Goal: Task Accomplishment & Management: Manage account settings

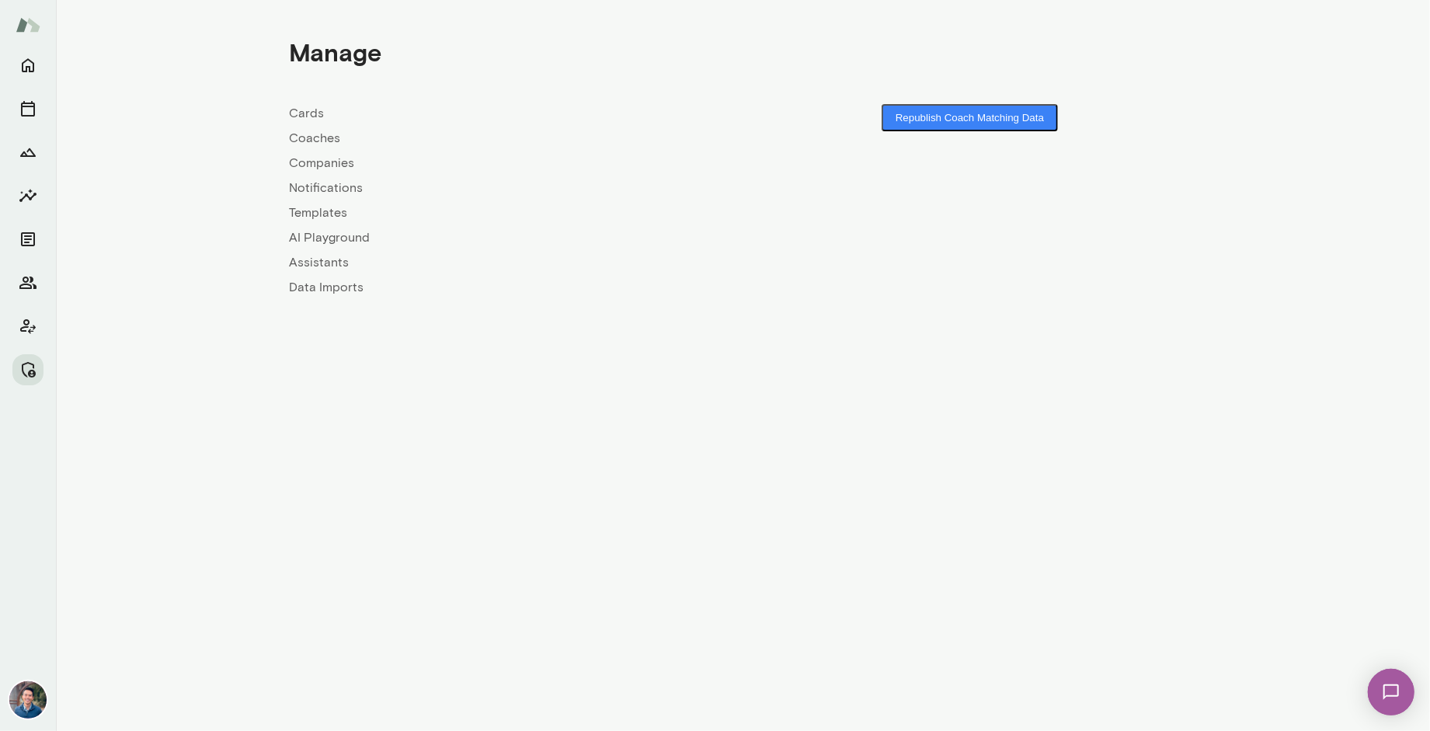
click at [325, 164] on link "Companies" at bounding box center [517, 163] width 454 height 19
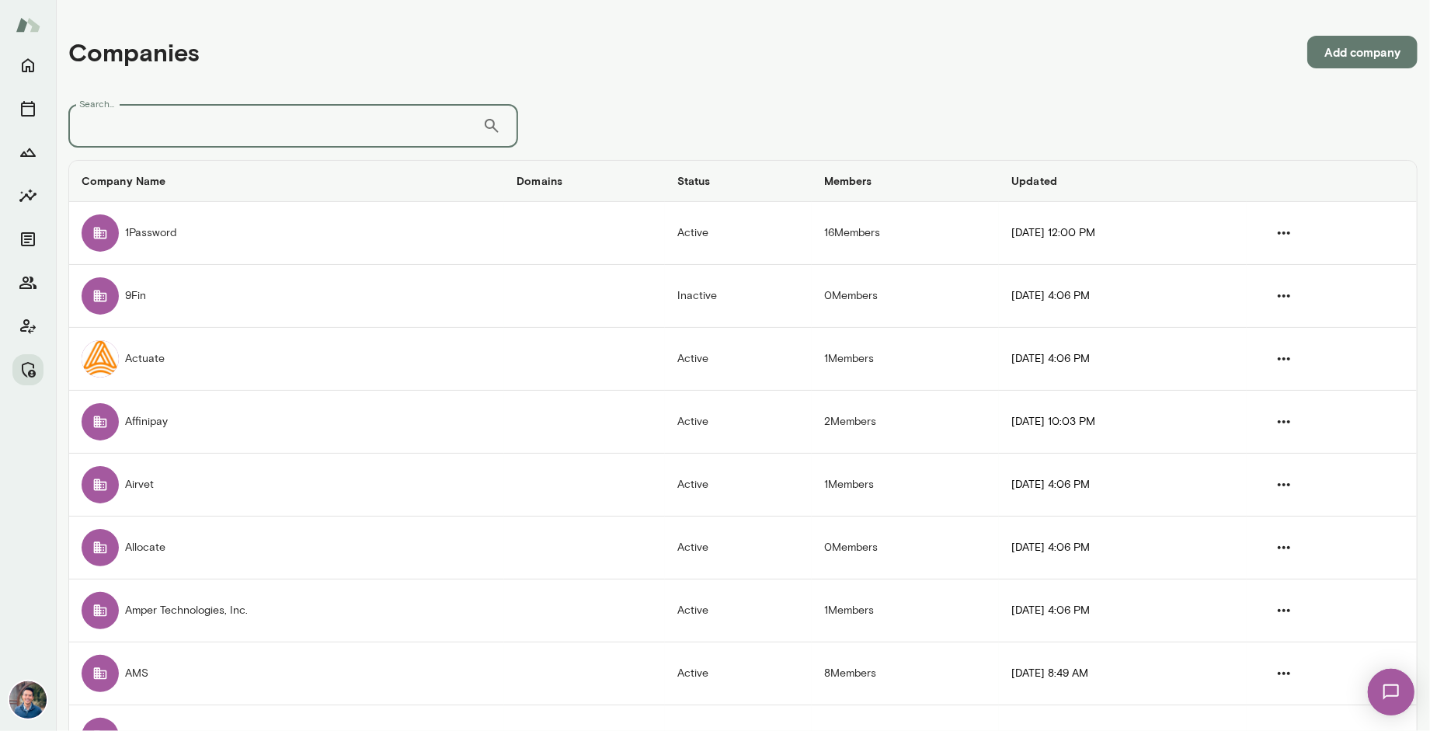
click at [312, 142] on input "Search..." at bounding box center [275, 125] width 414 height 43
type input "****"
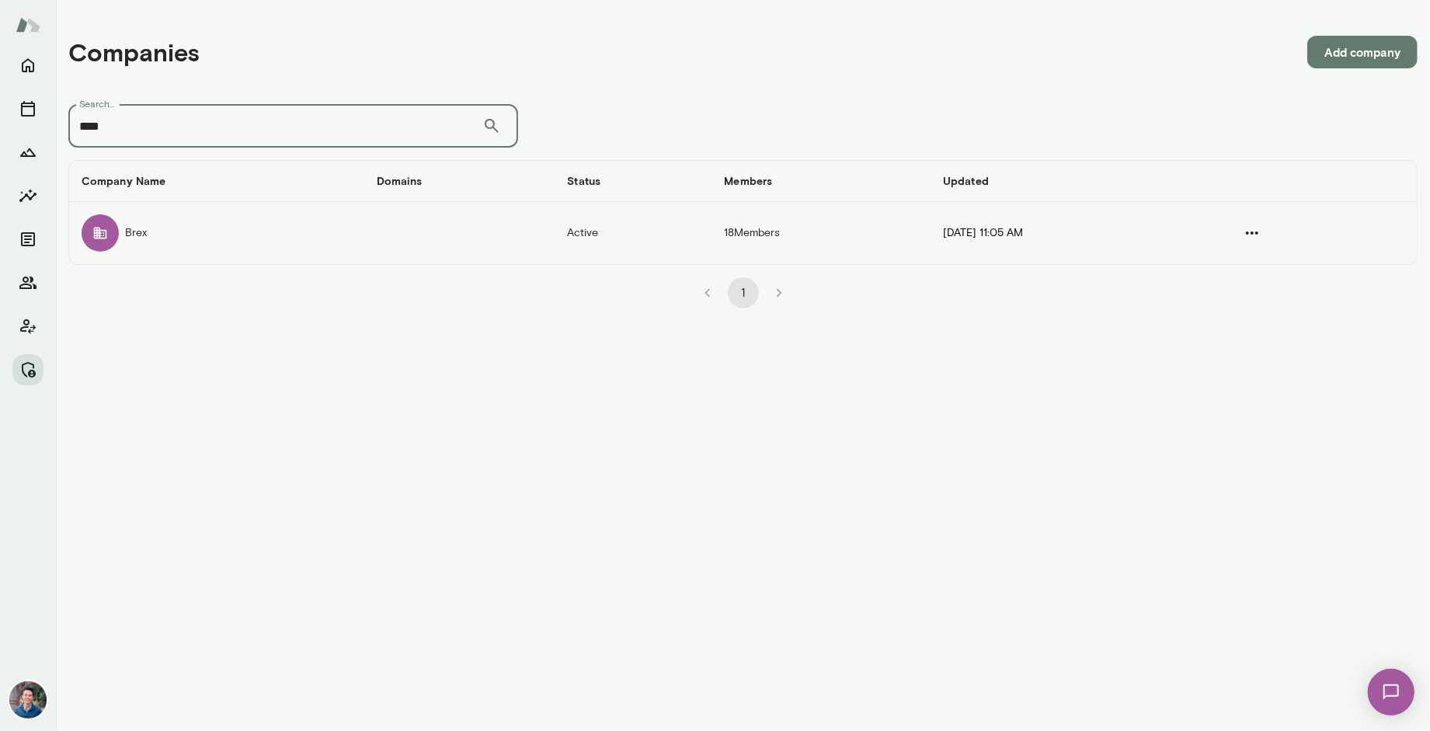
click at [476, 228] on td "companies table" at bounding box center [459, 233] width 191 height 62
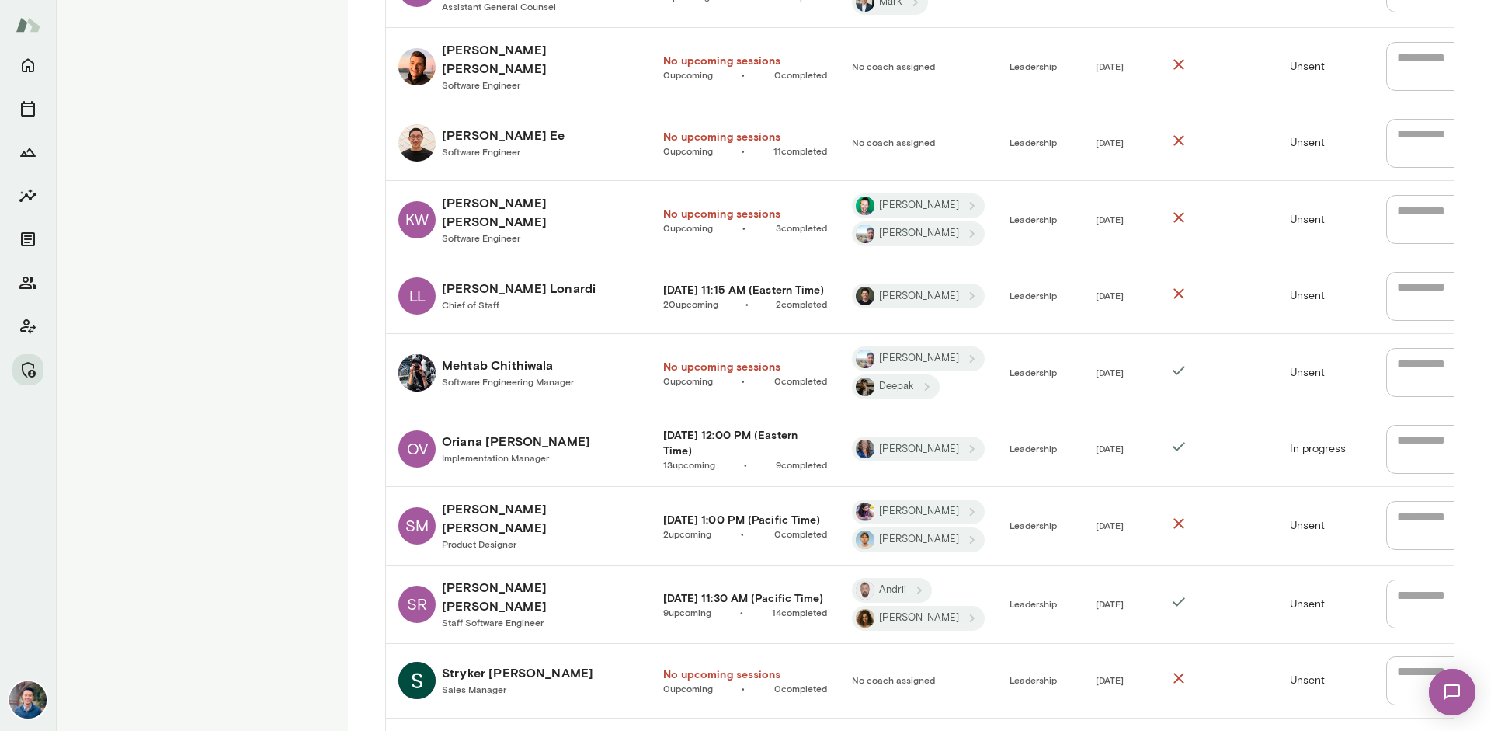
scroll to position [1163, 0]
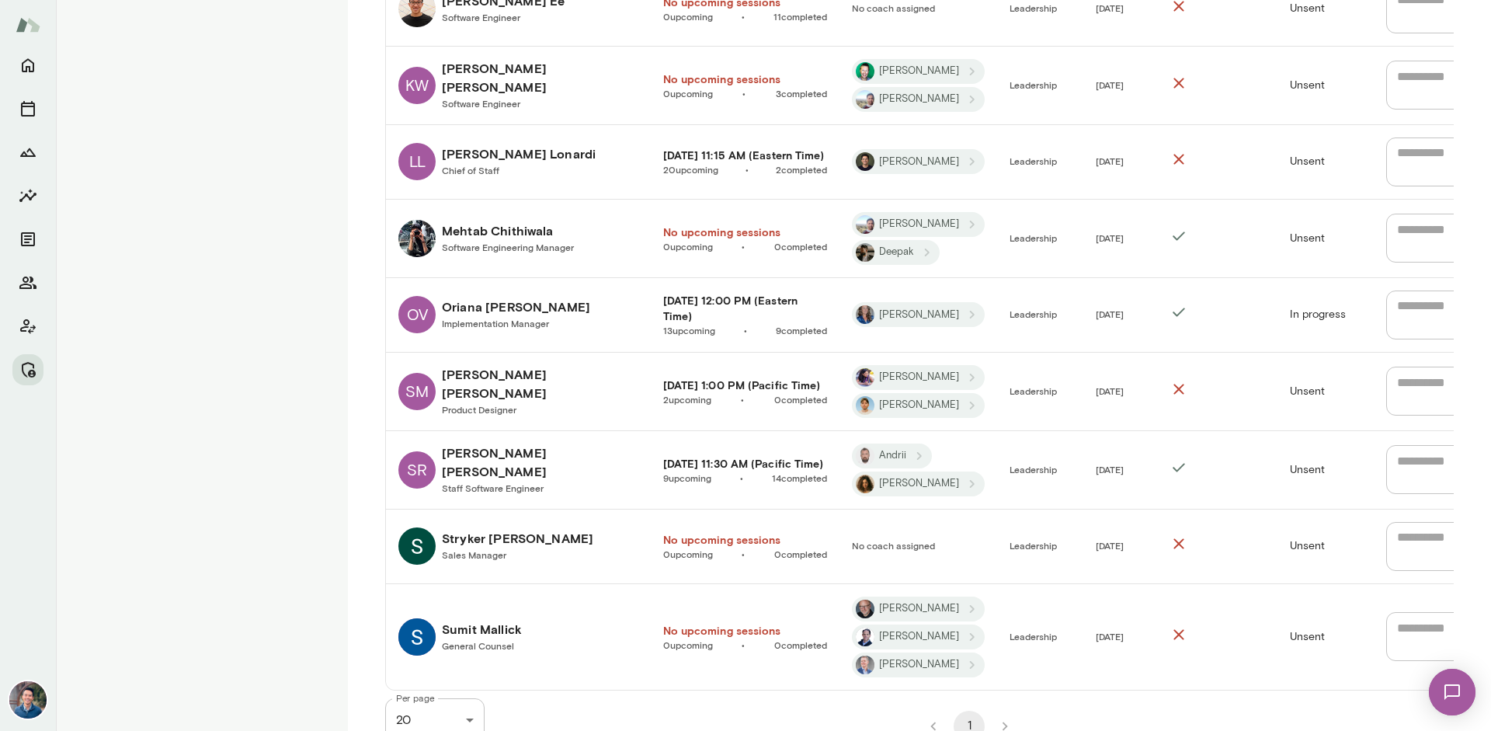
click at [498, 620] on h6 "Sumit Mallick" at bounding box center [482, 629] width 80 height 19
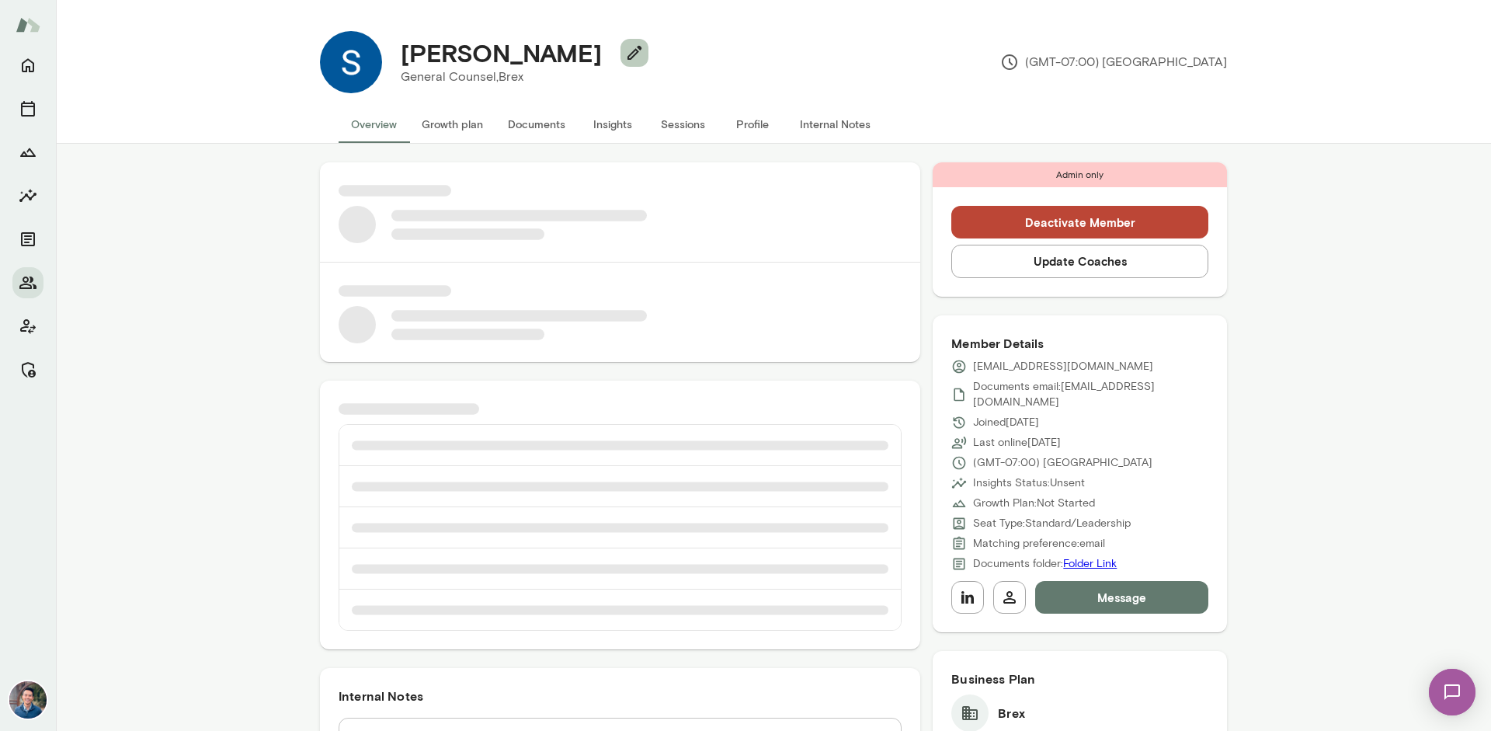
click at [625, 53] on icon "button" at bounding box center [634, 52] width 19 height 19
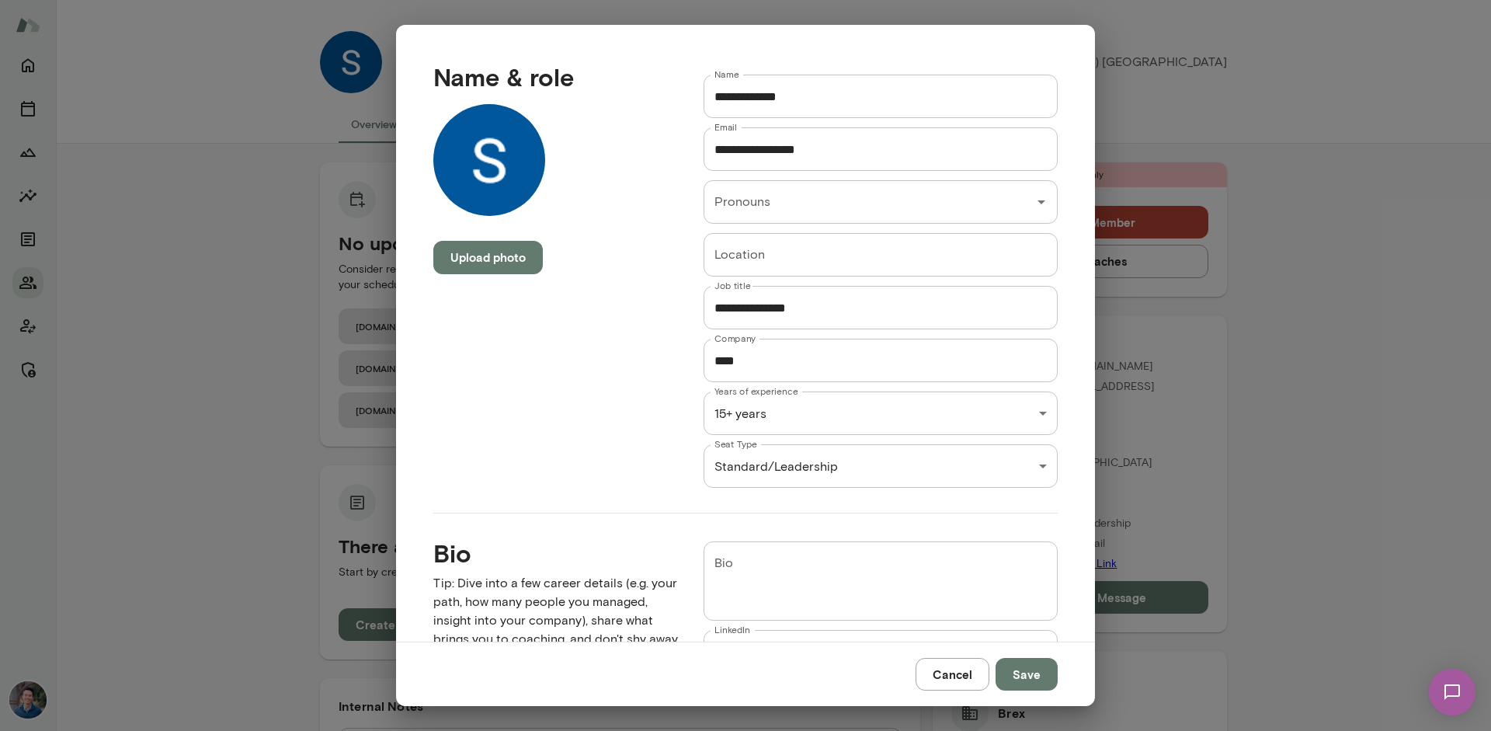
click at [809, 0] on div "Sumit Mallick General Counsel, Brex (GMT-07:00) Los Angeles Overview Growth pla…" at bounding box center [745, 0] width 1491 height 0
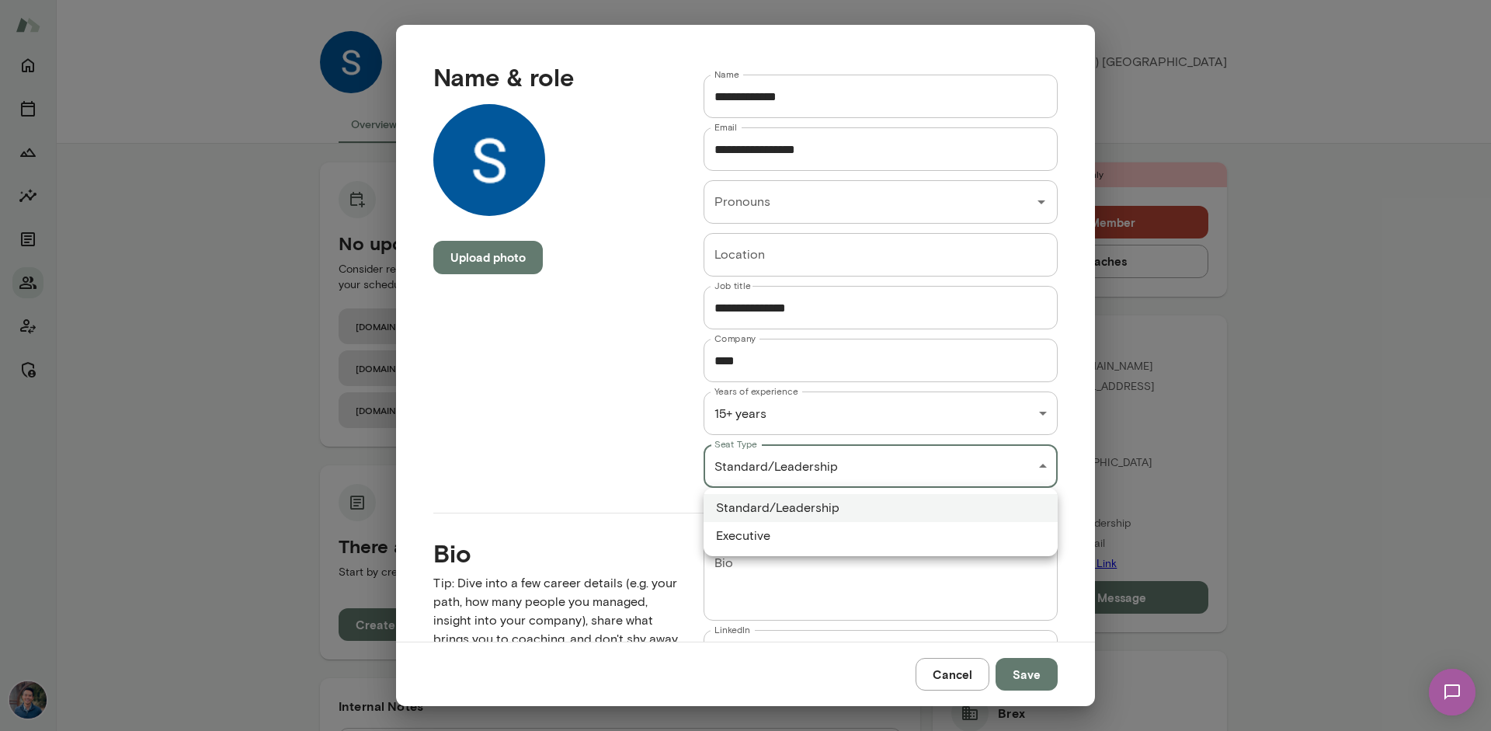
click at [799, 540] on li "Executive" at bounding box center [881, 536] width 354 height 28
type input "*********"
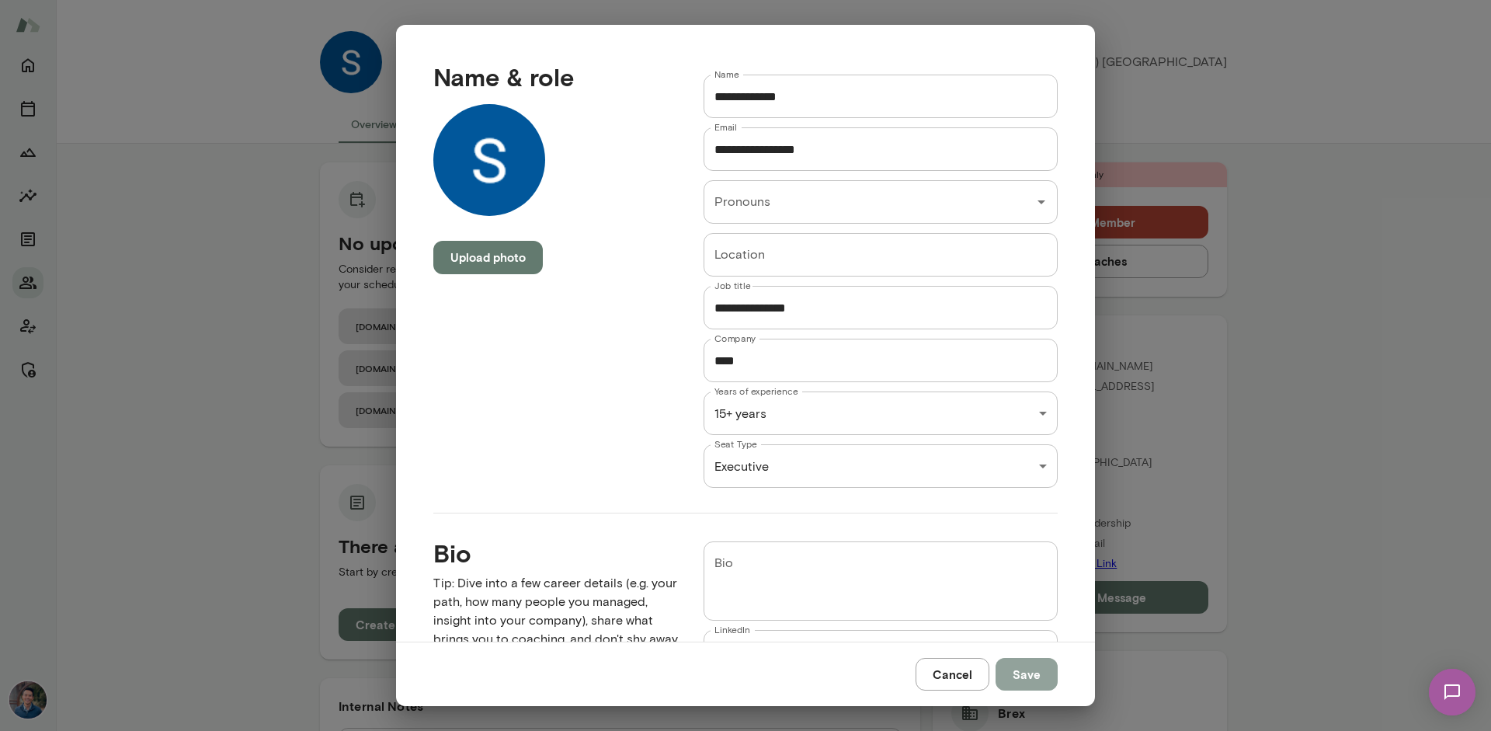
click at [1025, 676] on button "Save" at bounding box center [1027, 674] width 62 height 33
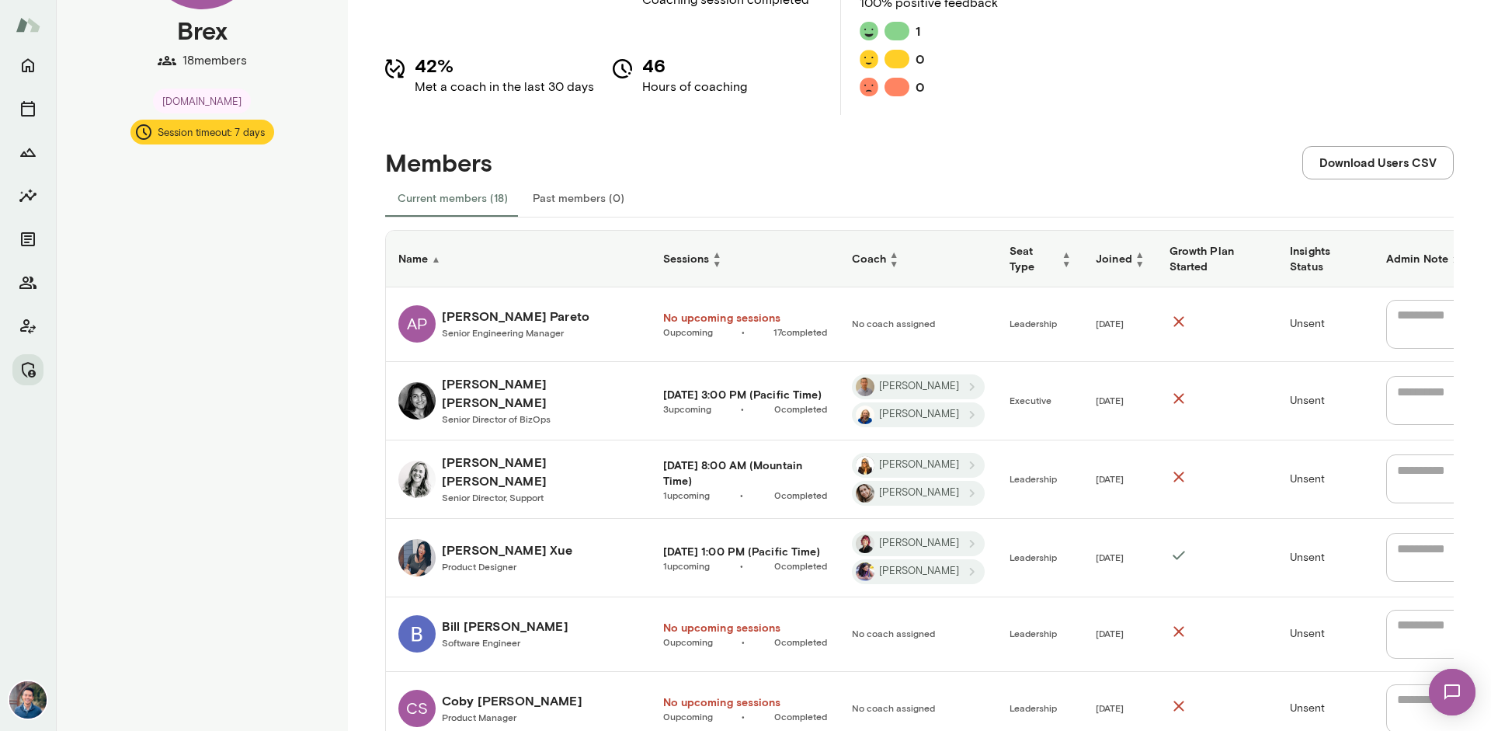
scroll to position [163, 0]
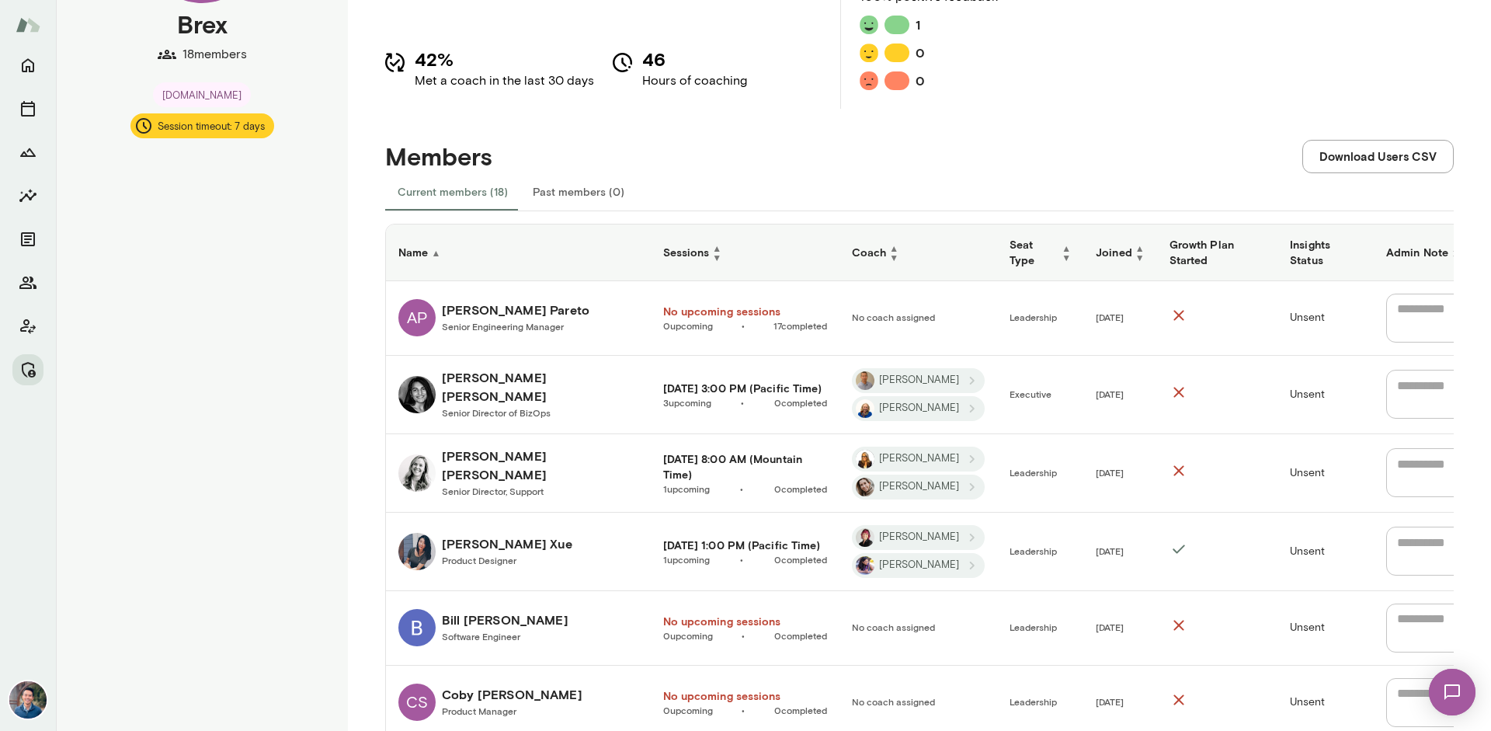
click at [490, 447] on h6 "Anne Gottwalt" at bounding box center [540, 465] width 196 height 37
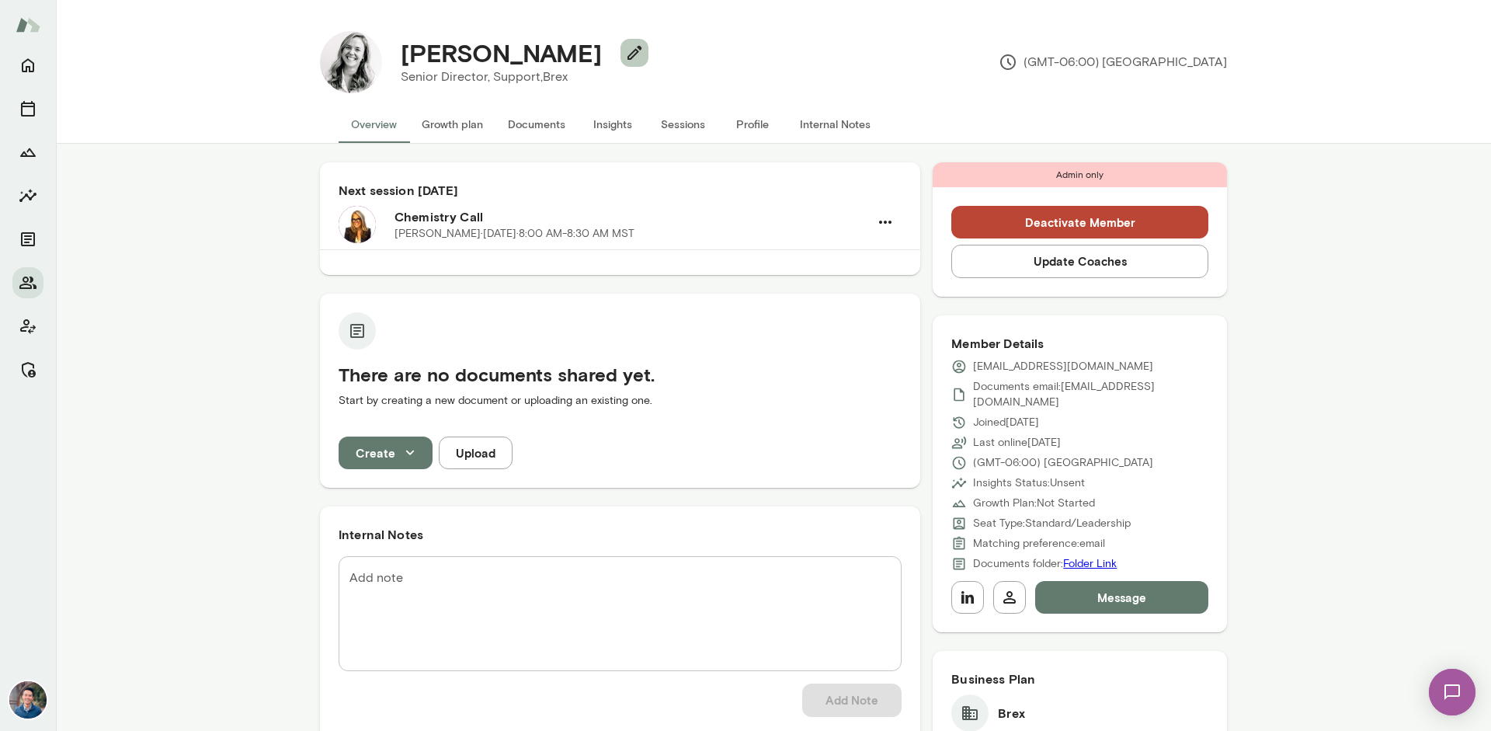
click at [628, 54] on icon "button" at bounding box center [635, 53] width 14 height 14
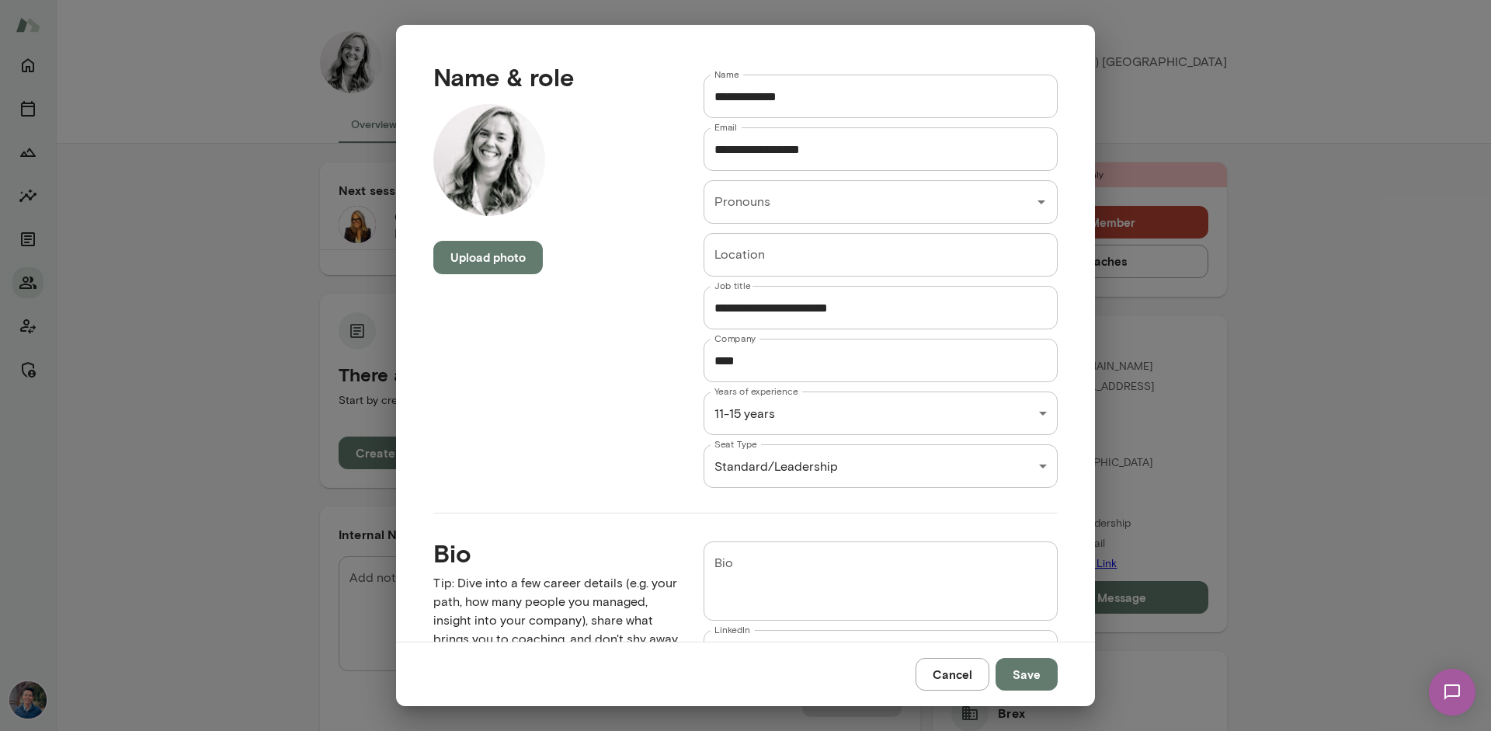
click at [781, 0] on div "Anne Gottwalt Senior Director, Support, Brex (GMT-06:00) Denver Overview Growth…" at bounding box center [745, 0] width 1491 height 0
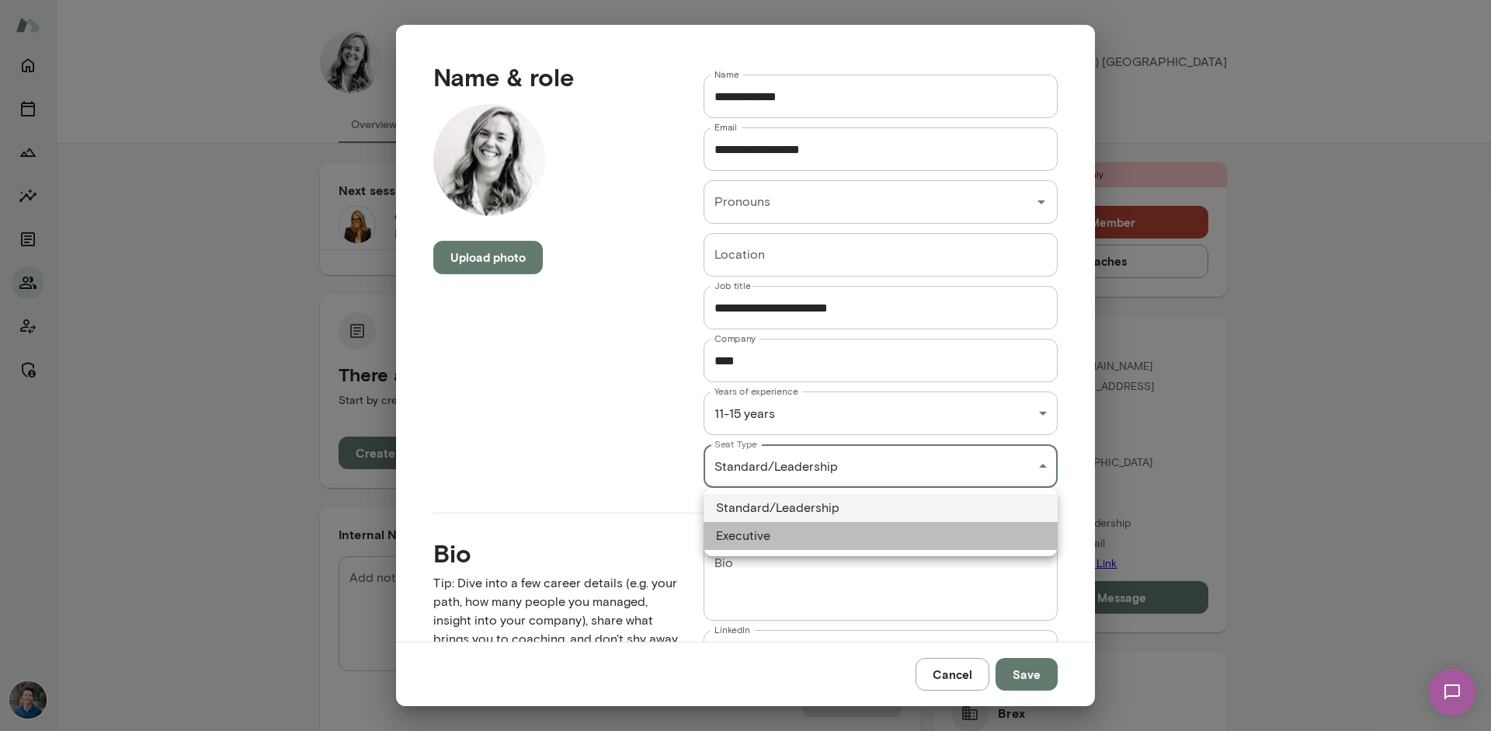
click at [787, 530] on li "Executive" at bounding box center [881, 536] width 354 height 28
type input "*********"
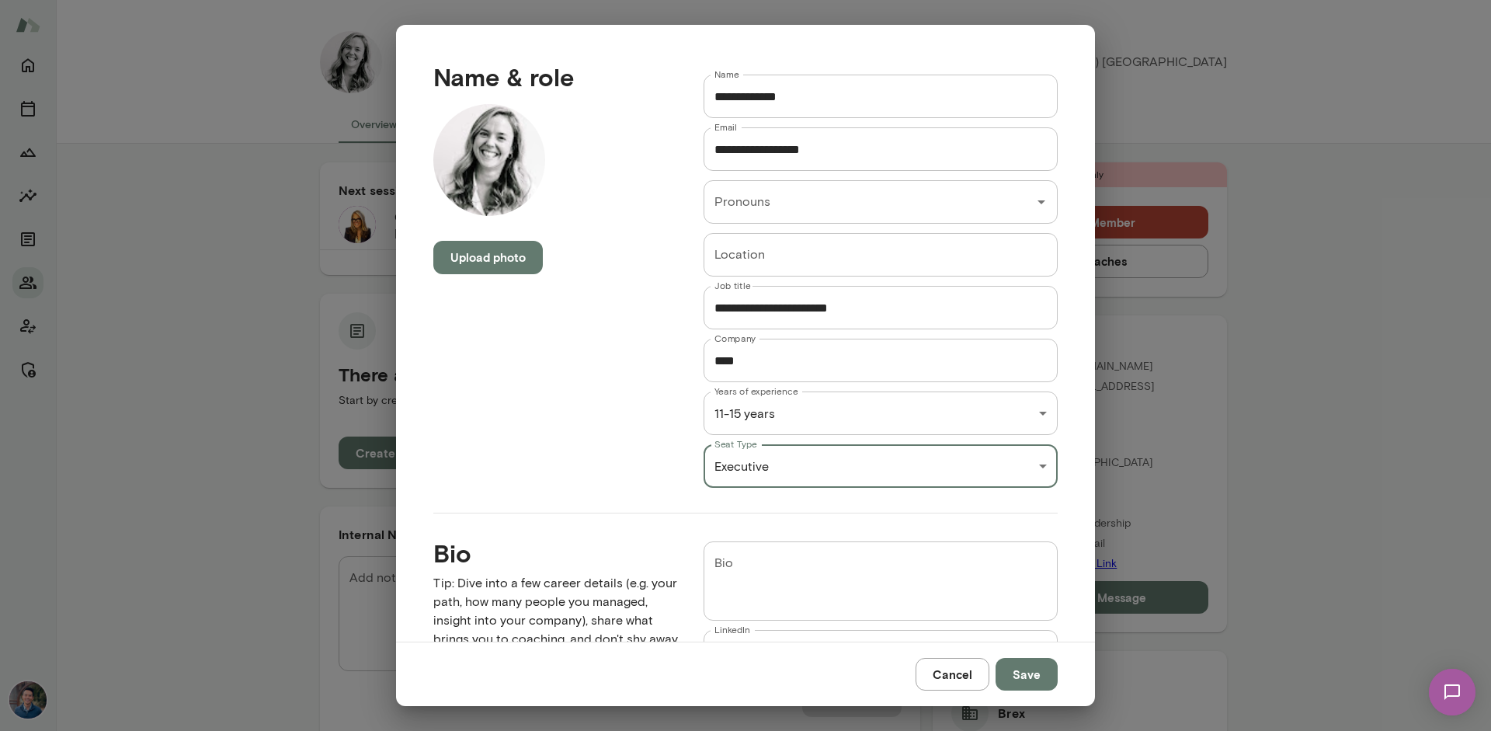
click at [1040, 669] on button "Save" at bounding box center [1027, 674] width 62 height 33
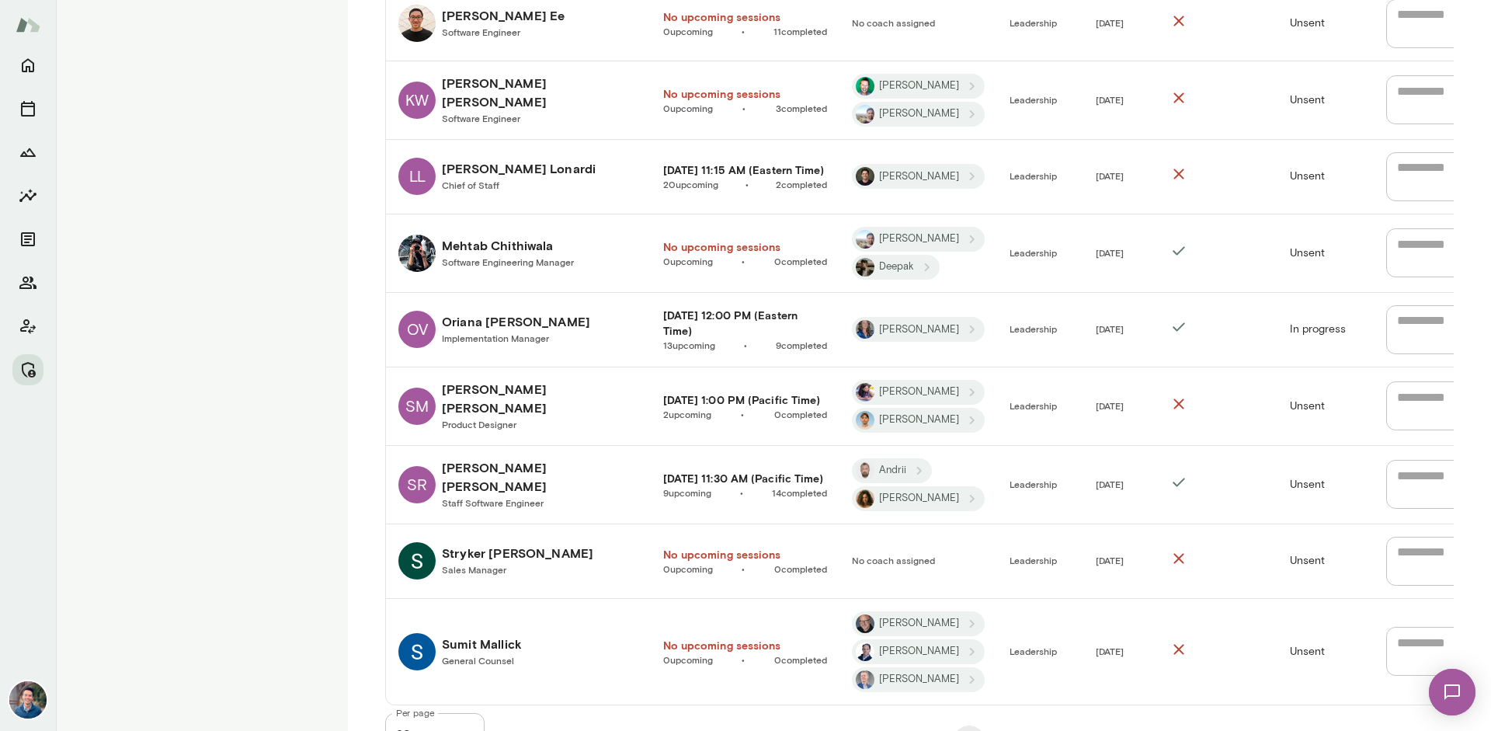
scroll to position [1163, 0]
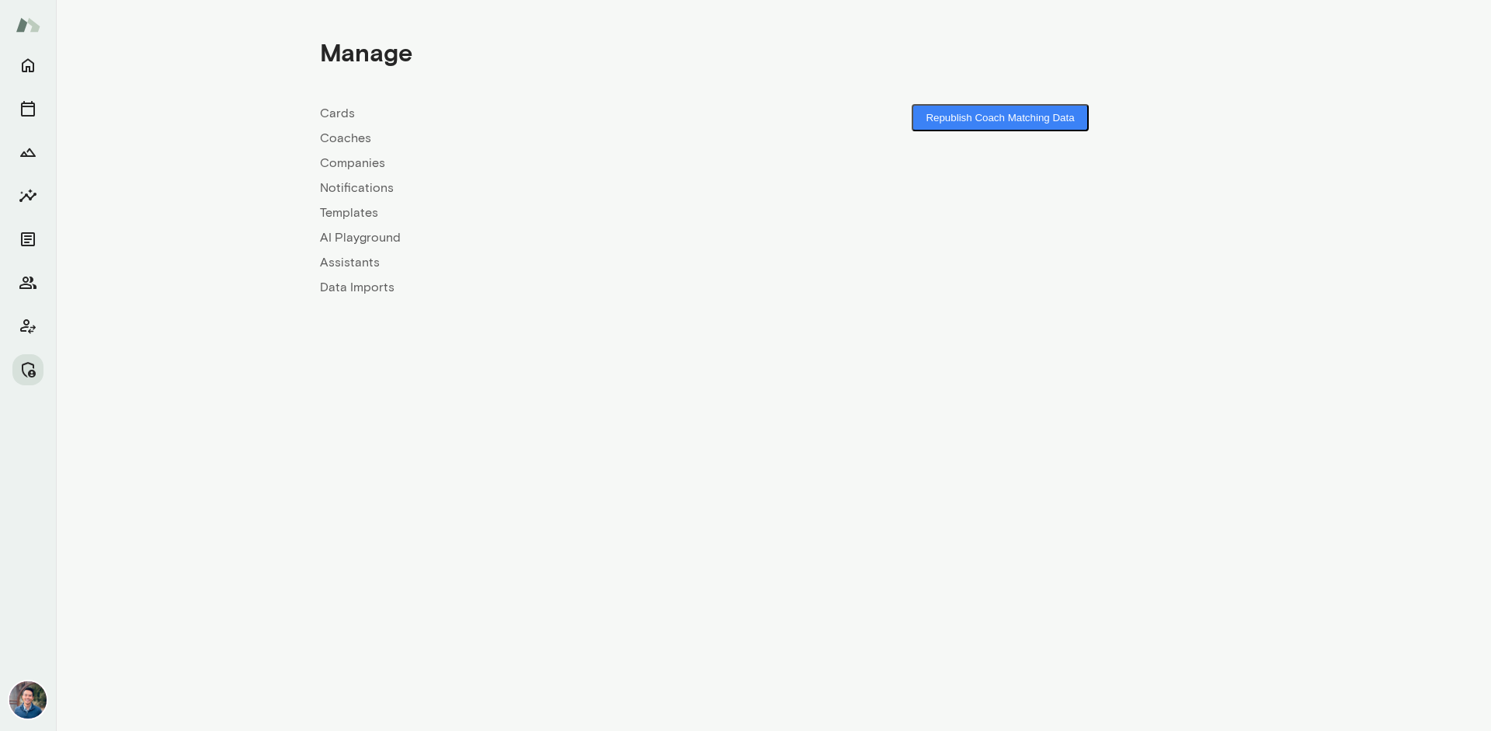
click at [361, 160] on link "Companies" at bounding box center [547, 163] width 454 height 19
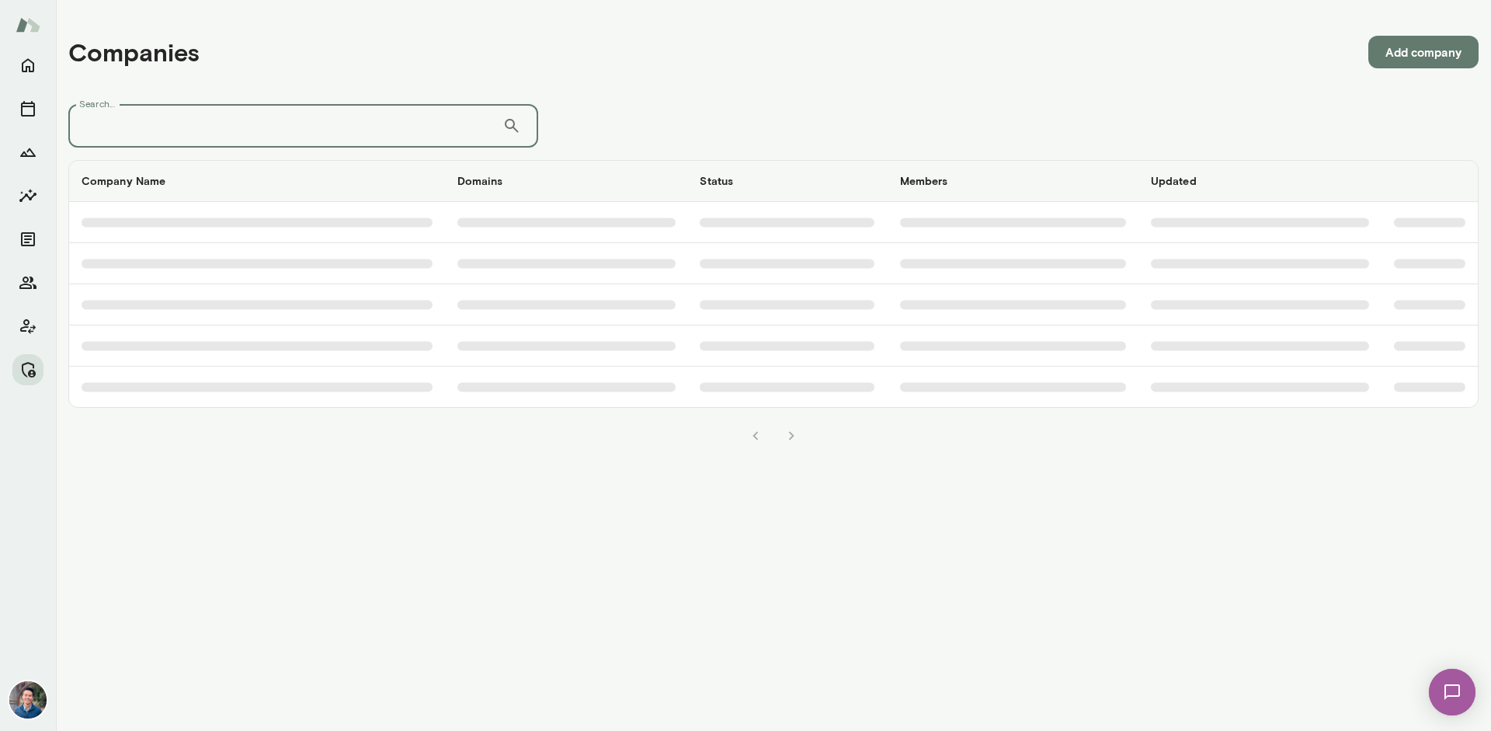
click at [273, 108] on input "Search..." at bounding box center [285, 125] width 434 height 43
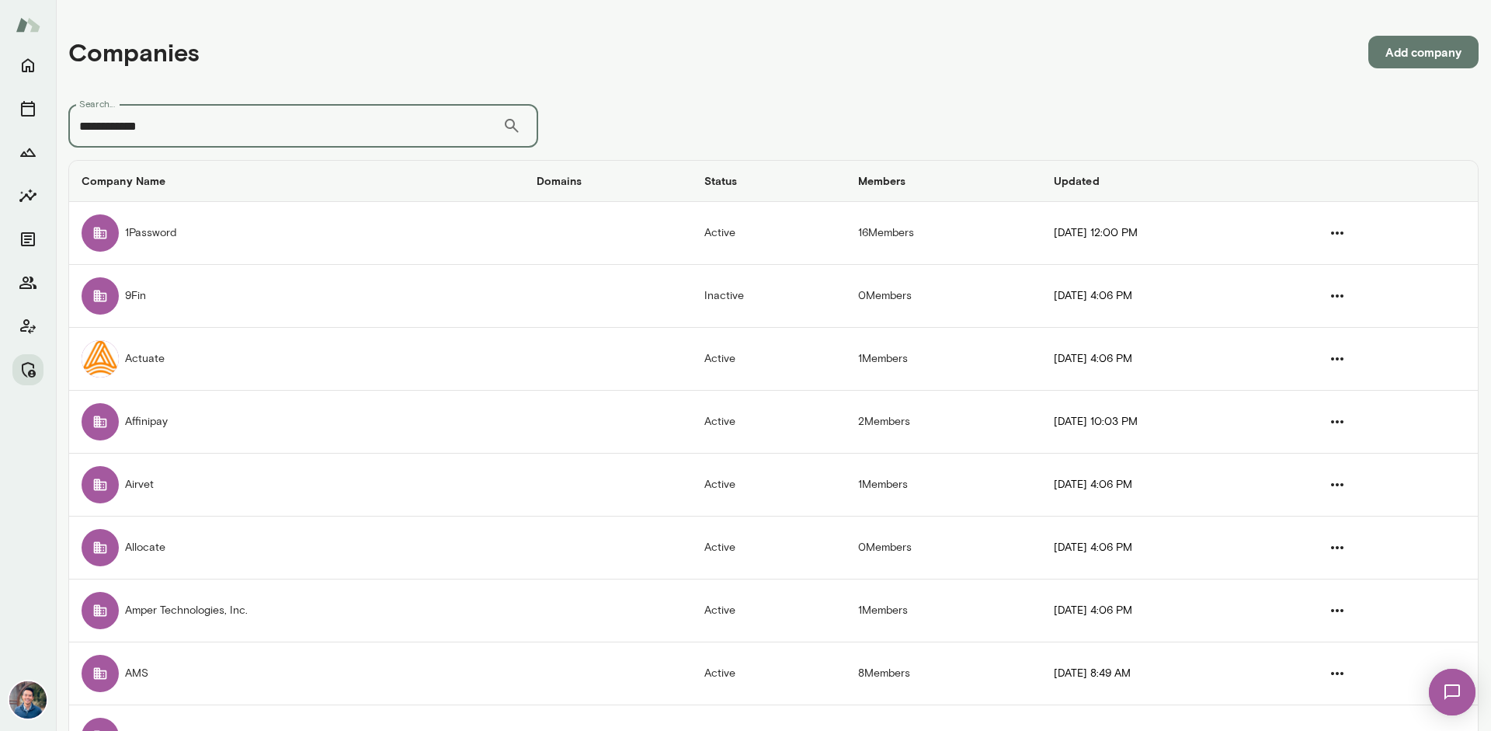
type input "**********"
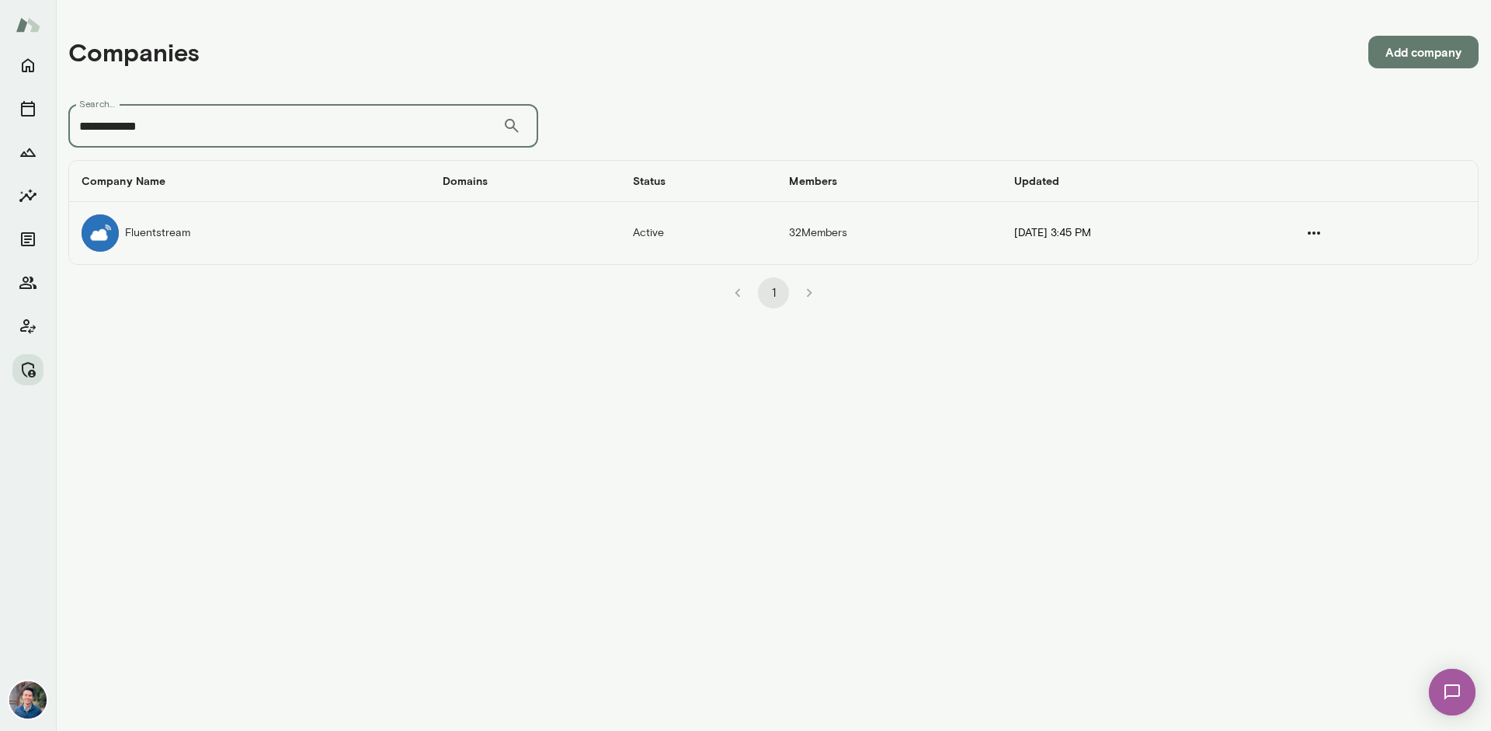
click at [502, 231] on td "companies table" at bounding box center [525, 233] width 190 height 62
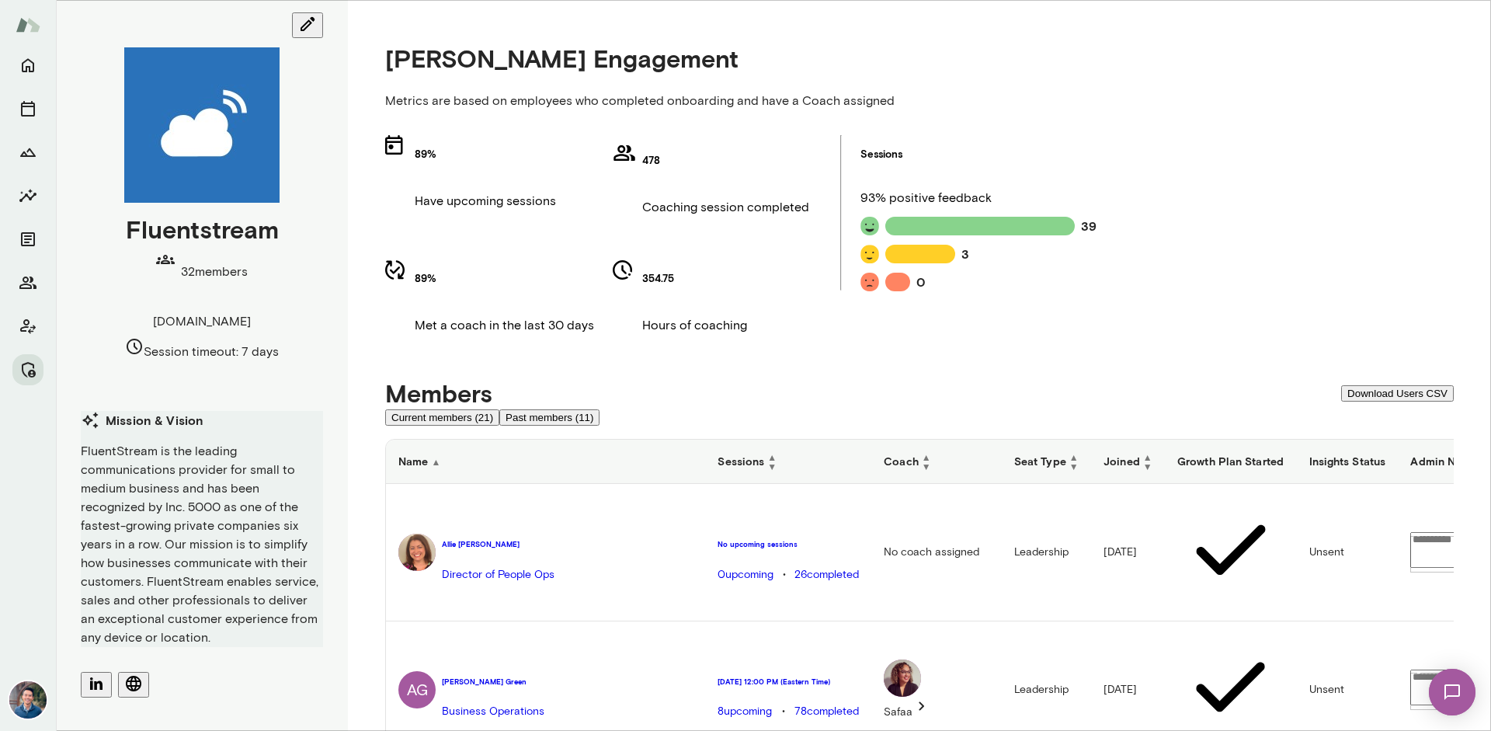
click at [718, 452] on h6 "Sessions ▲ ▼" at bounding box center [788, 461] width 141 height 19
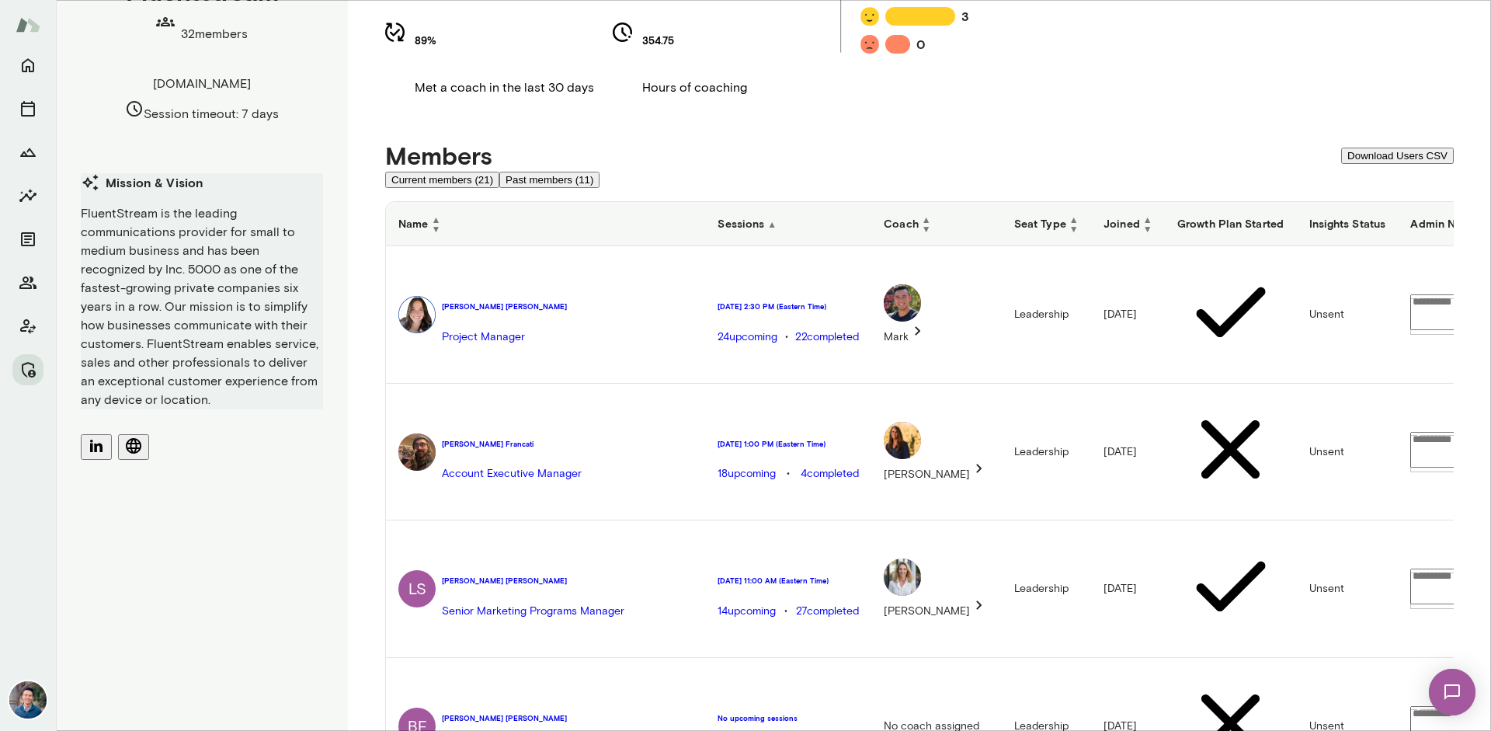
scroll to position [311, 0]
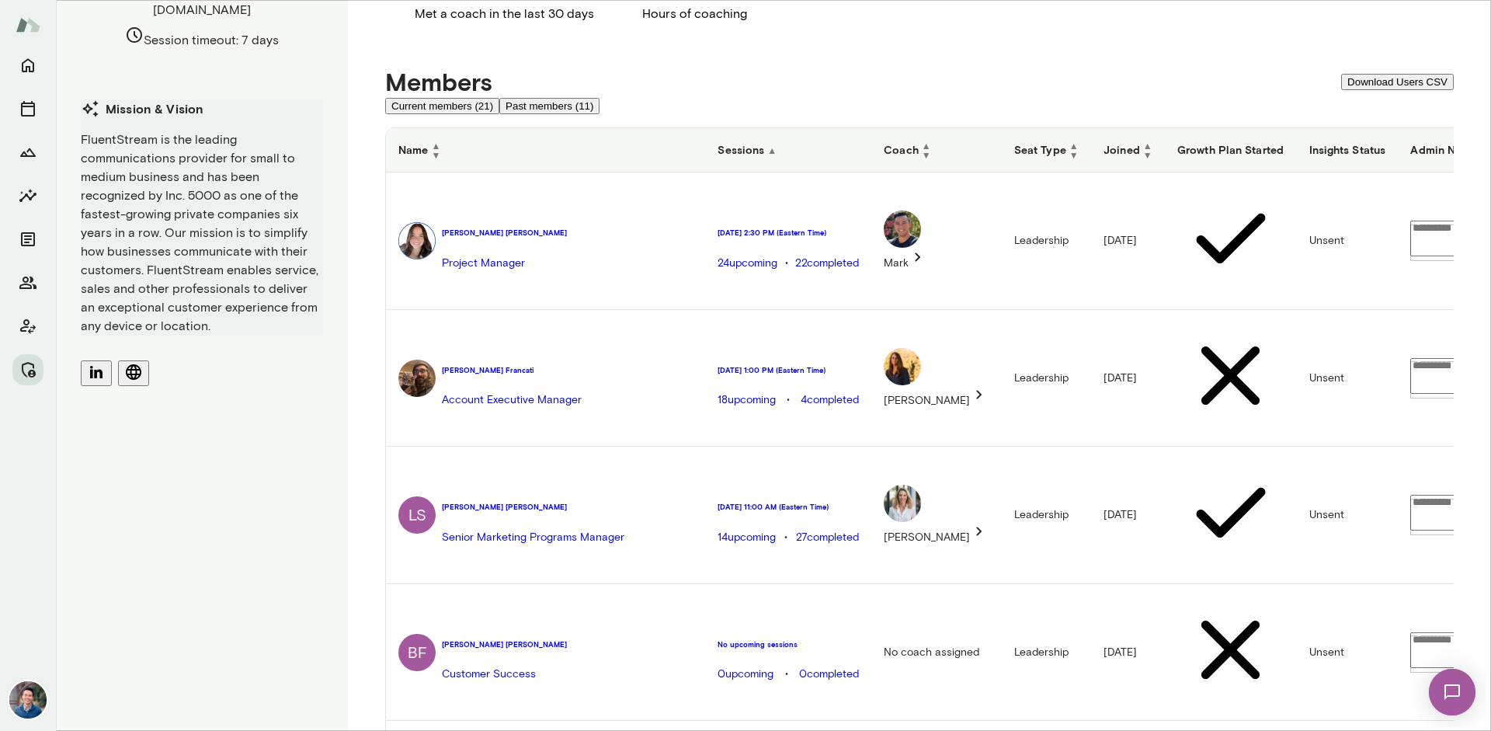
click at [718, 142] on h6 "Sessions ▲" at bounding box center [788, 150] width 141 height 16
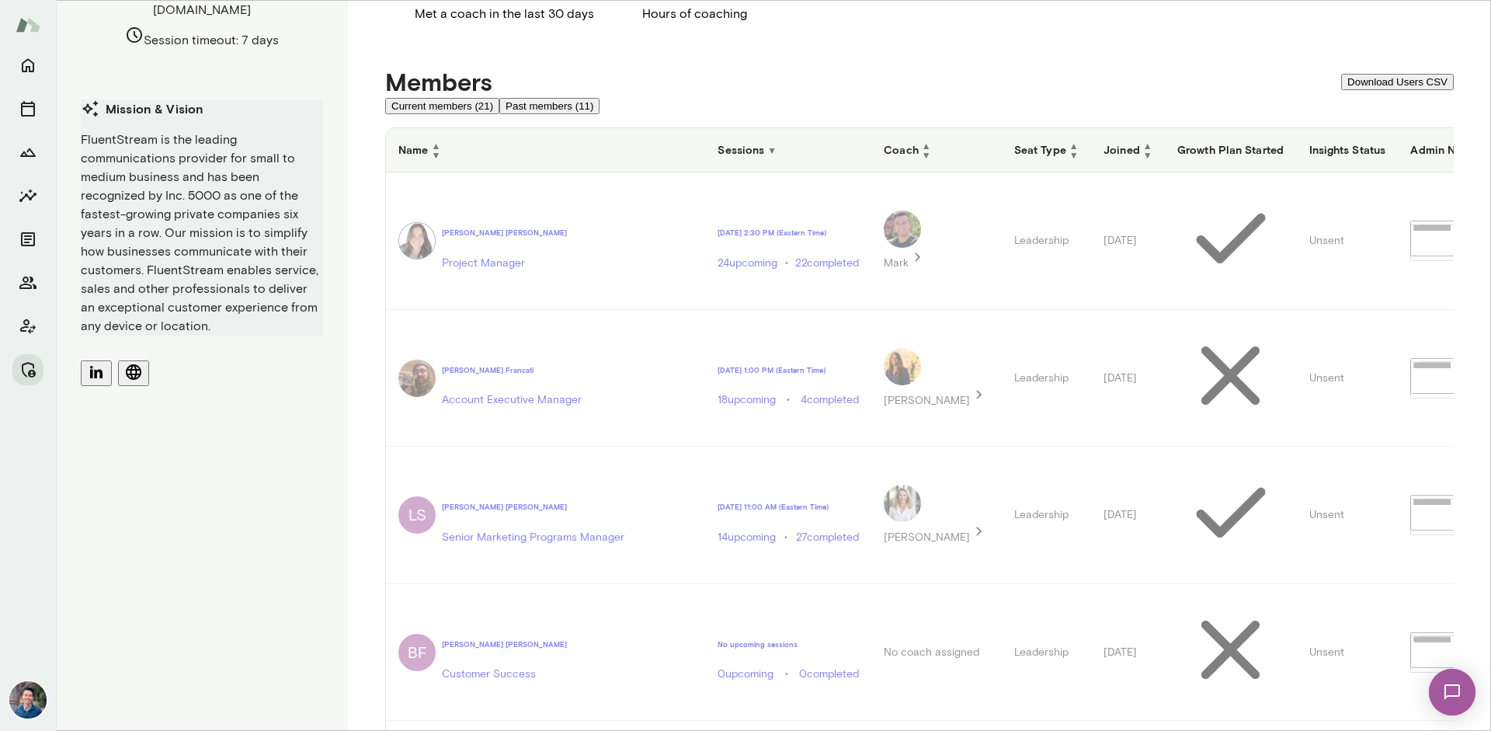
click at [899, 141] on h6 "Coach ▲ ▼" at bounding box center [937, 150] width 106 height 19
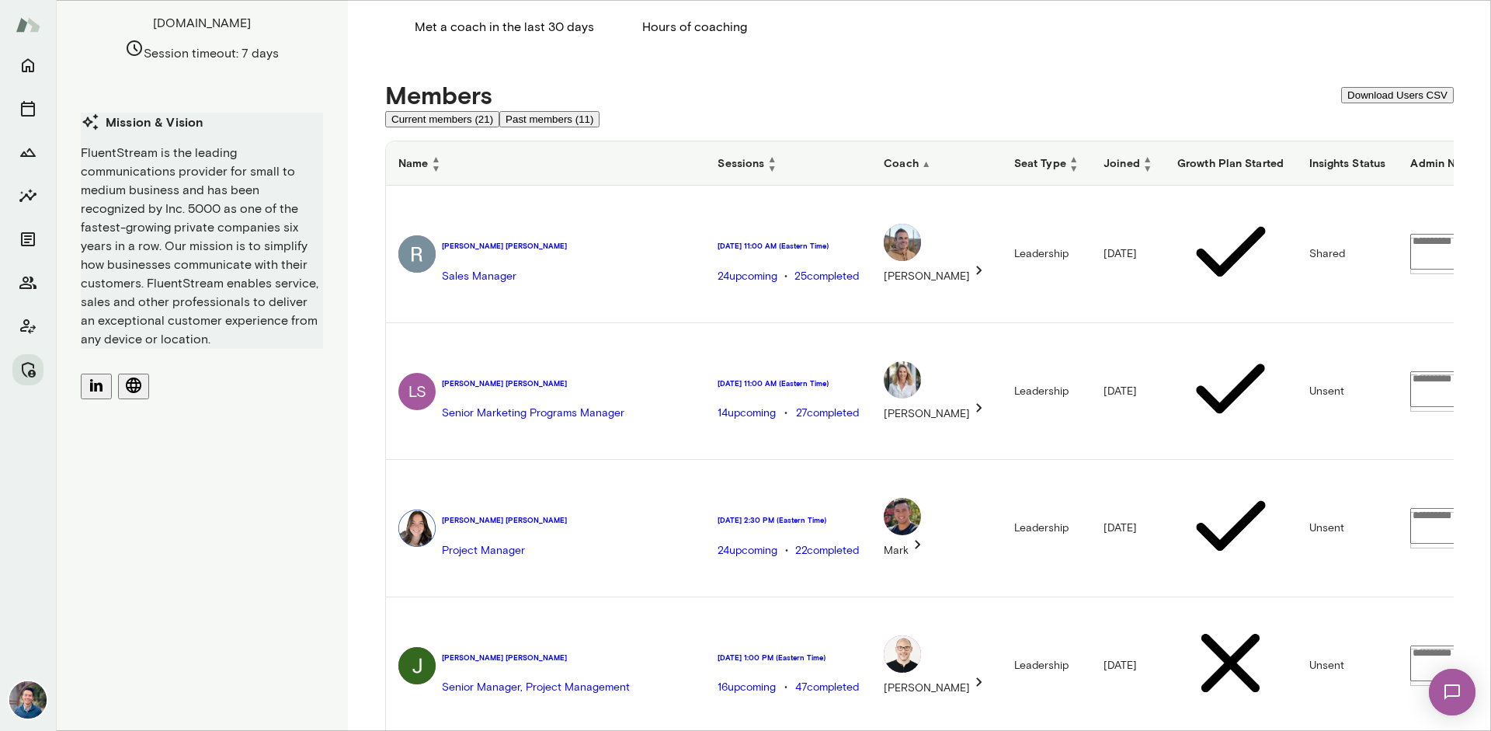
scroll to position [280, 0]
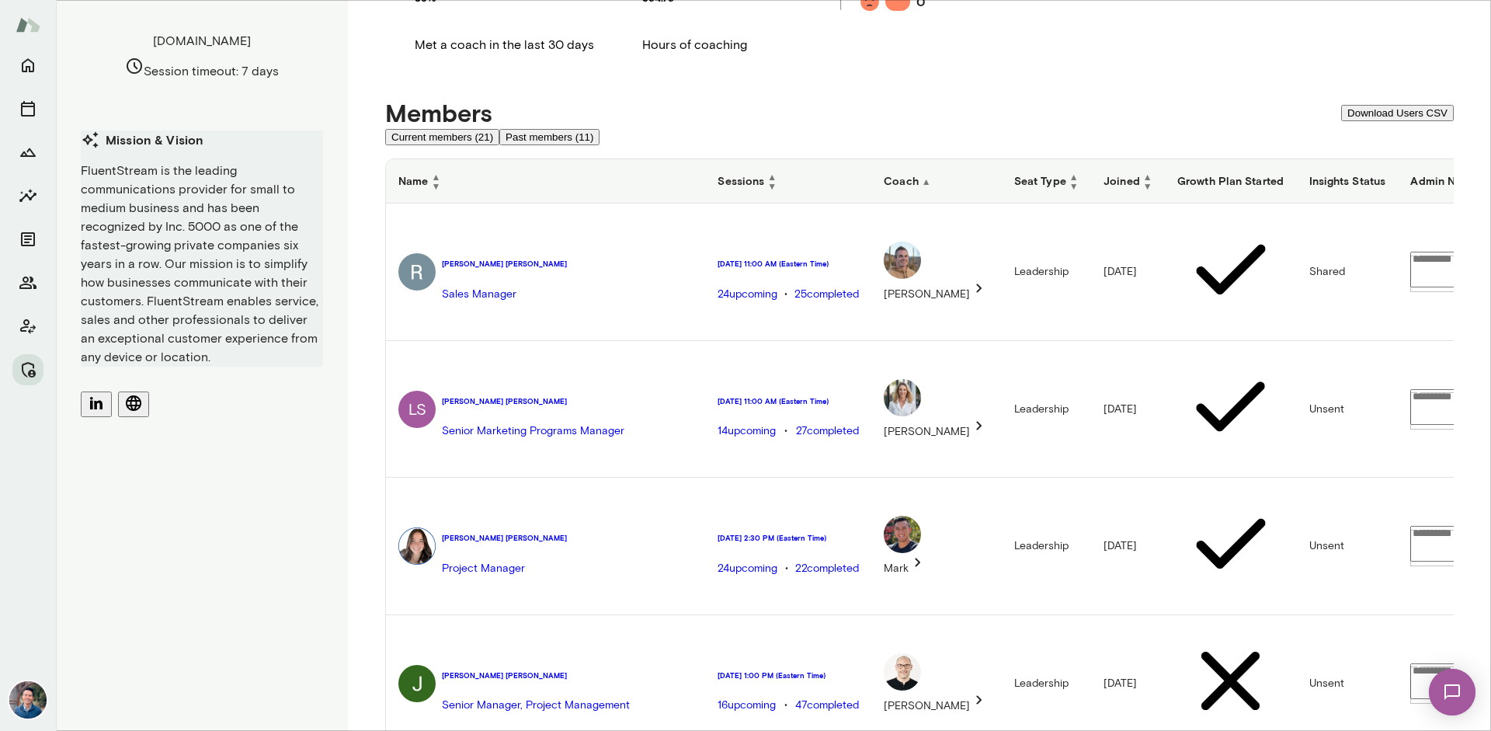
click at [566, 129] on button "Past members (11)" at bounding box center [549, 137] width 100 height 16
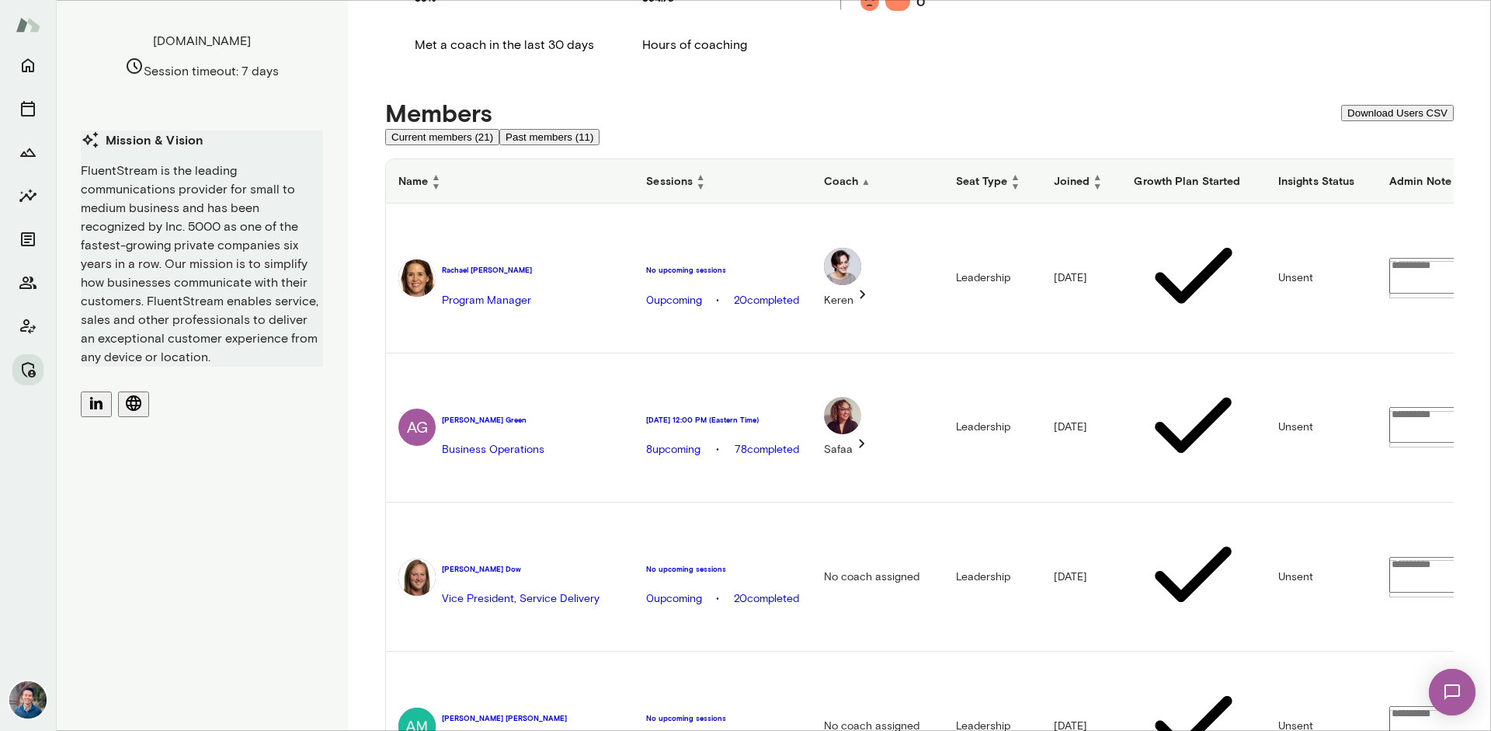
click at [506, 265] on h6 "[PERSON_NAME]" at bounding box center [487, 270] width 90 height 10
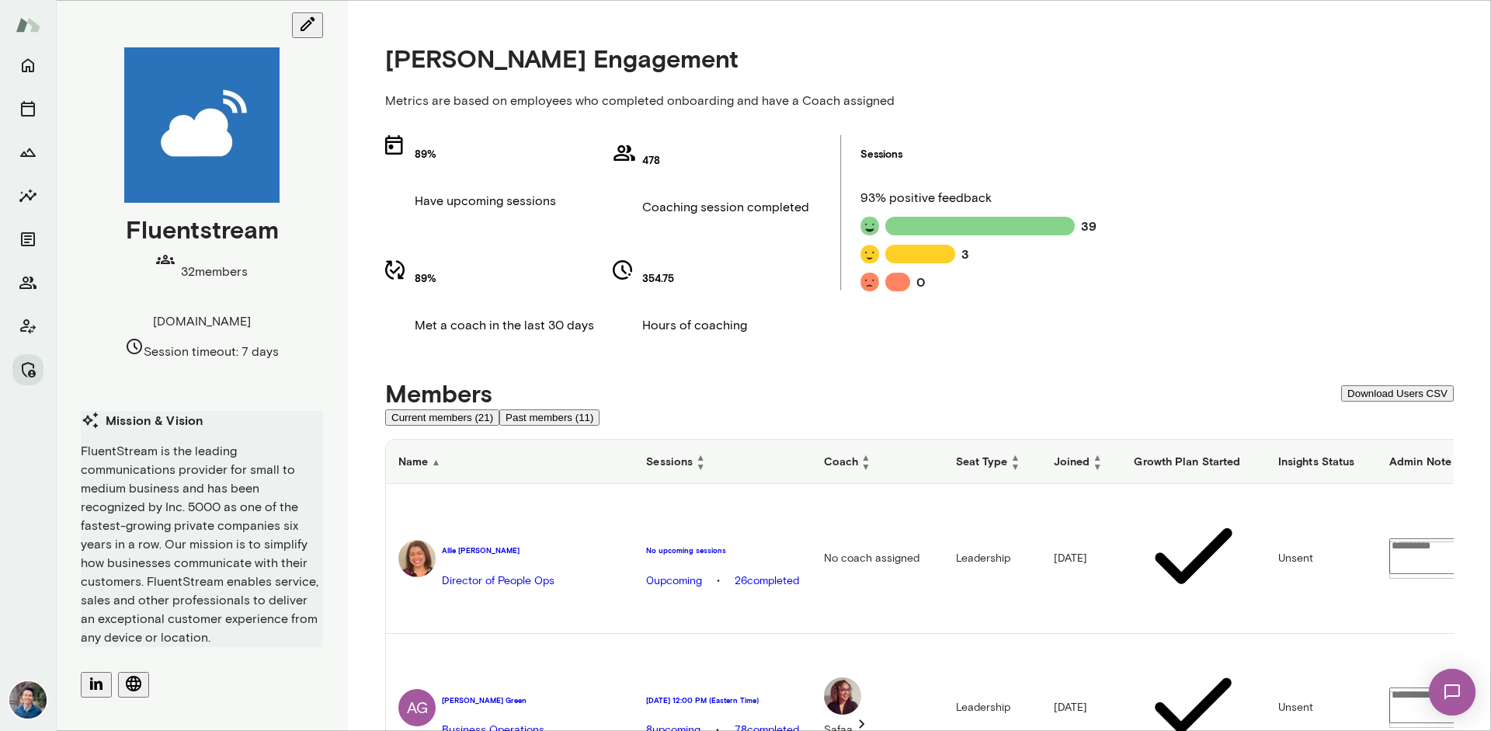
click at [594, 409] on button "Past members (11)" at bounding box center [549, 417] width 100 height 16
click at [569, 409] on button "Past members (11)" at bounding box center [549, 417] width 100 height 16
click at [582, 409] on button "Past members (11)" at bounding box center [549, 417] width 100 height 16
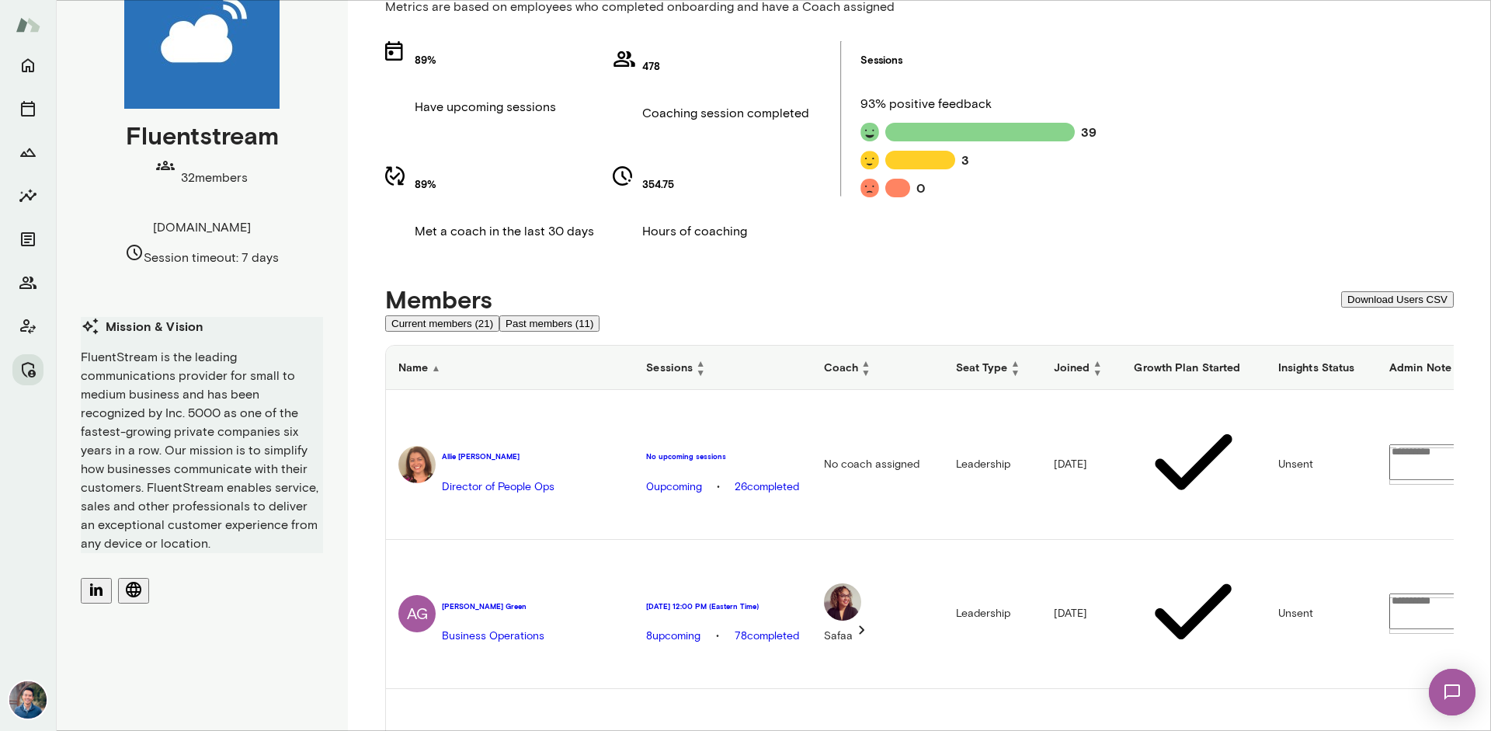
scroll to position [87, 0]
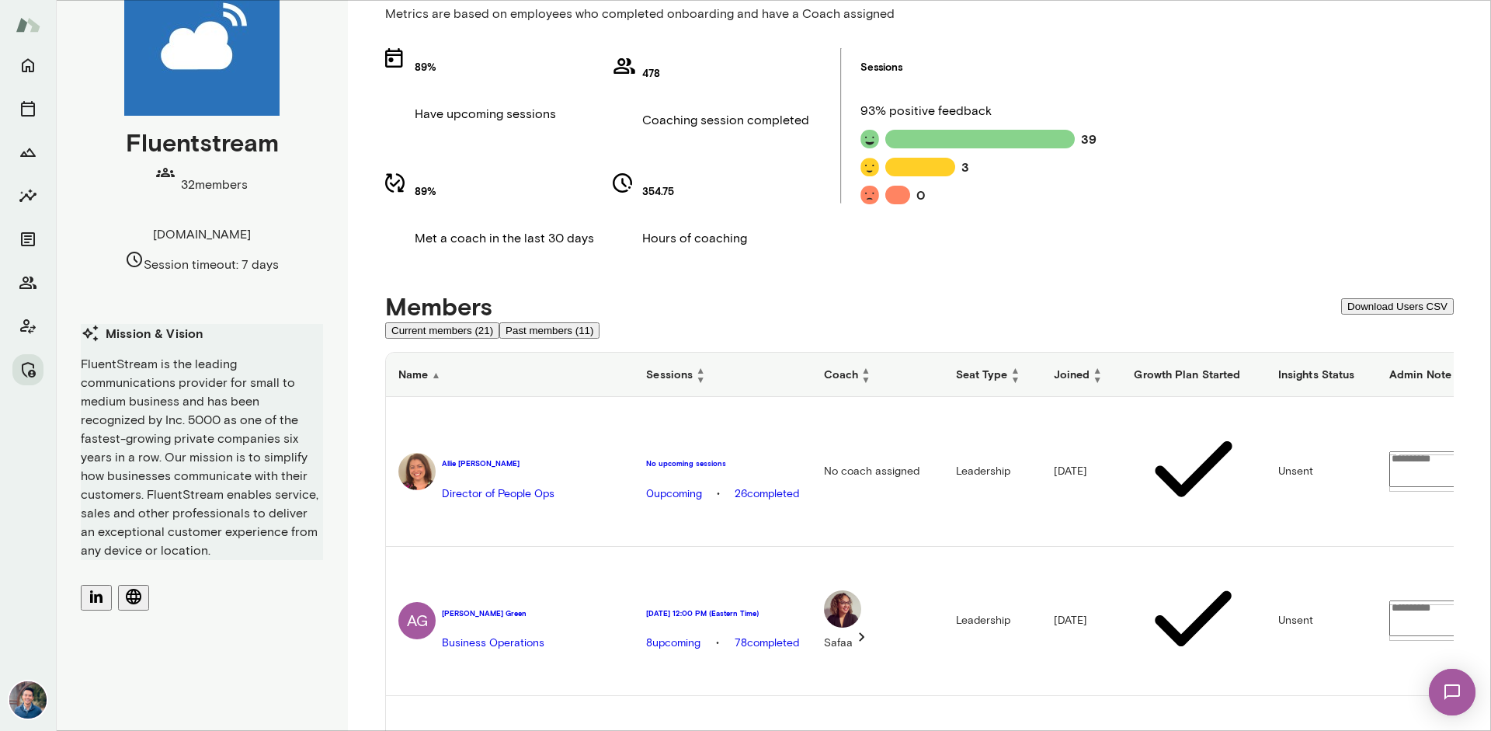
click at [482, 322] on button "Current members (21)" at bounding box center [442, 330] width 114 height 16
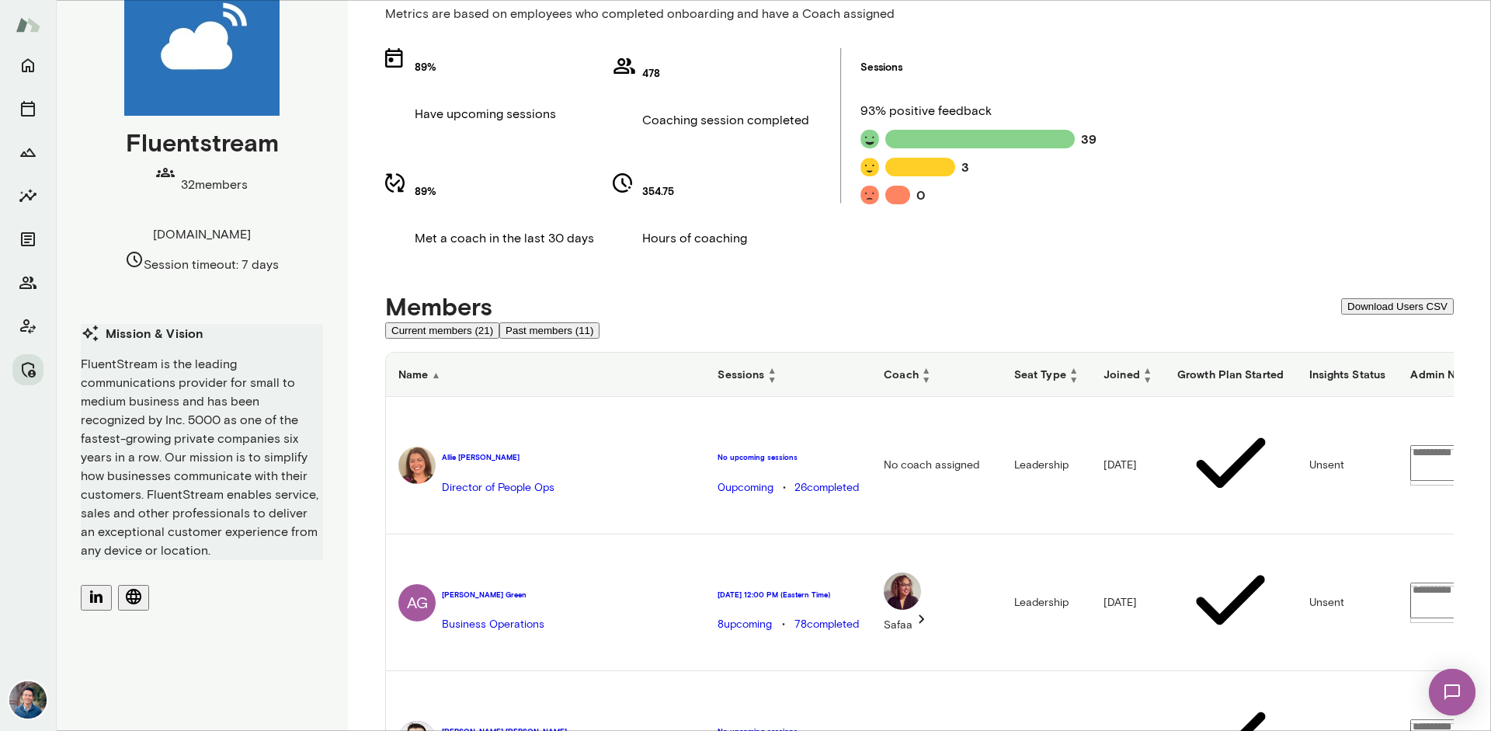
click at [908, 365] on h6 "Coach ▲ ▼" at bounding box center [937, 374] width 106 height 19
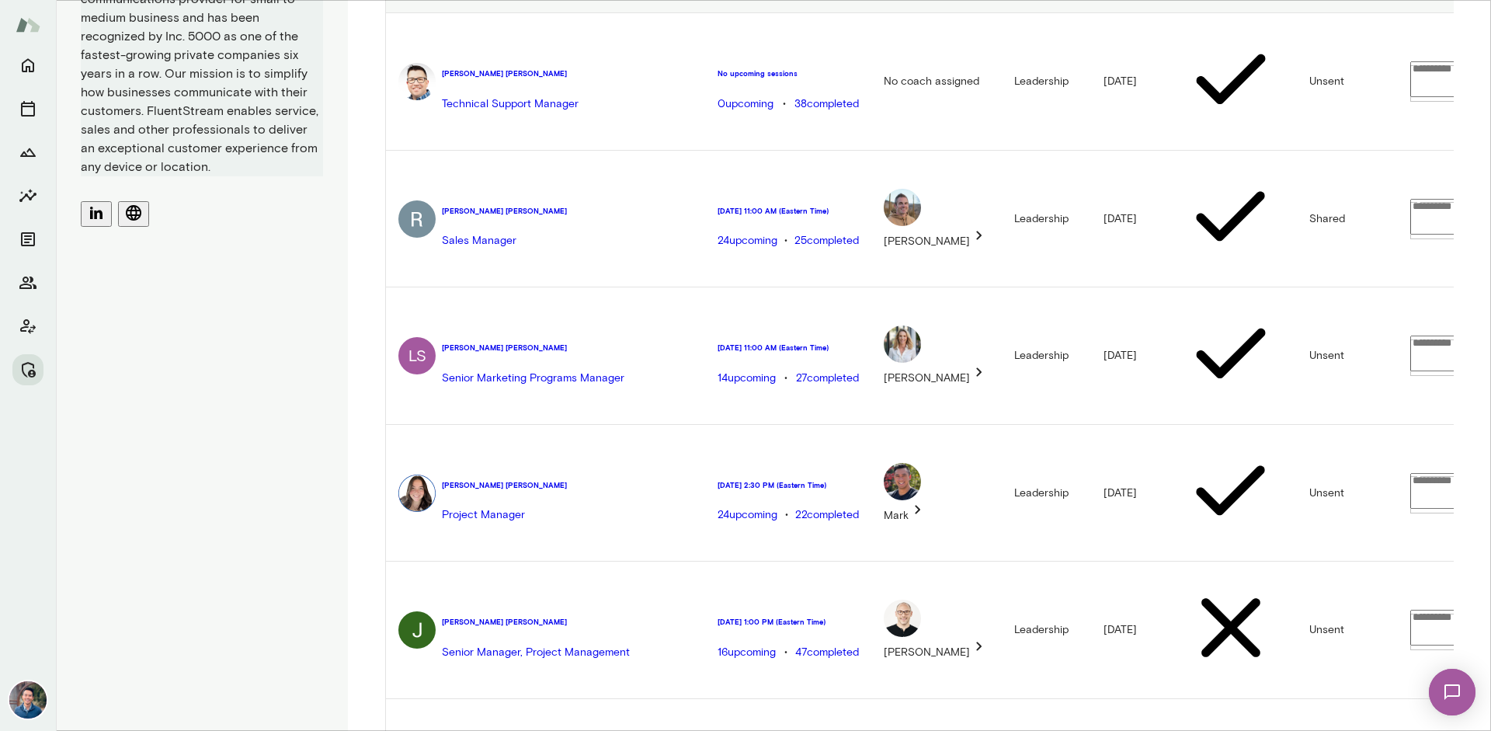
scroll to position [468, 0]
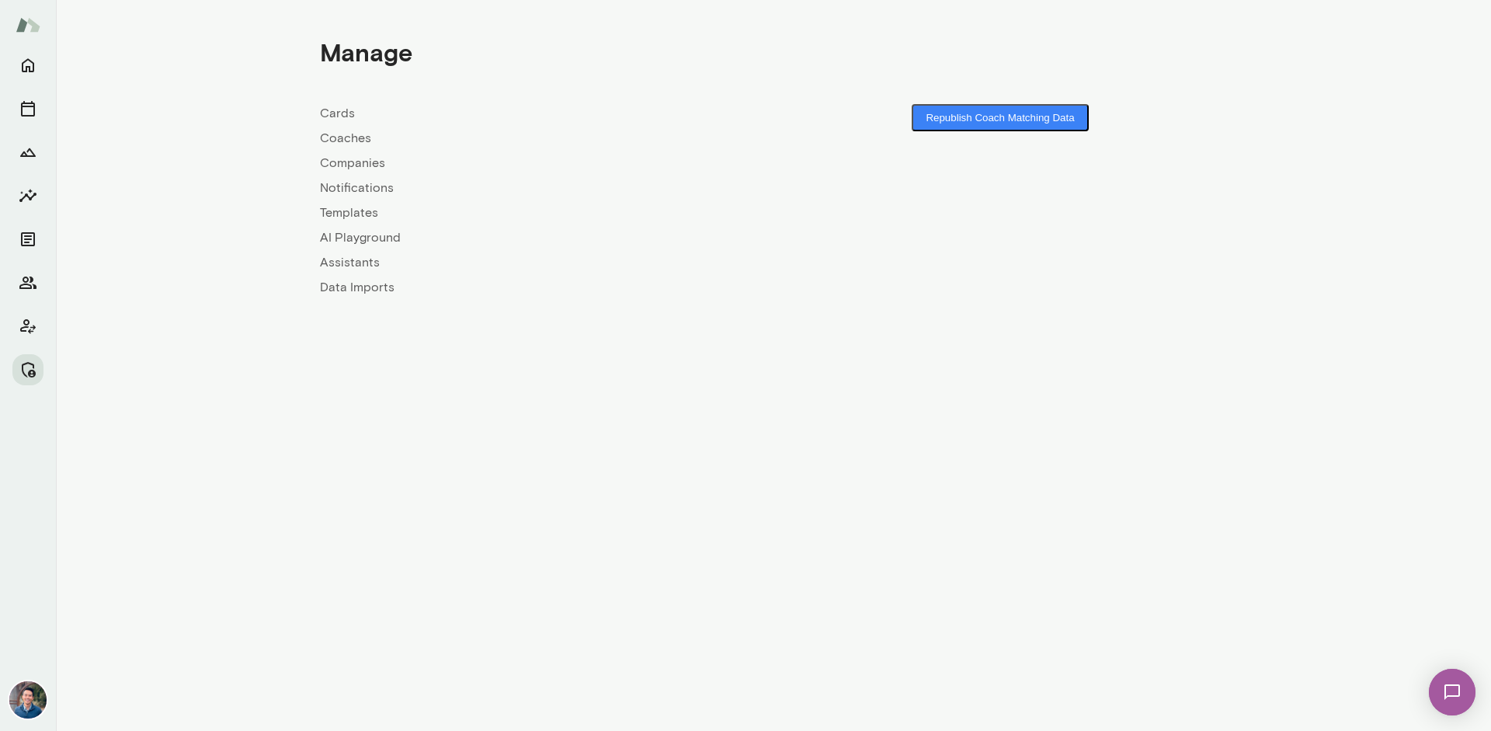
click at [350, 158] on link "Companies" at bounding box center [547, 163] width 454 height 19
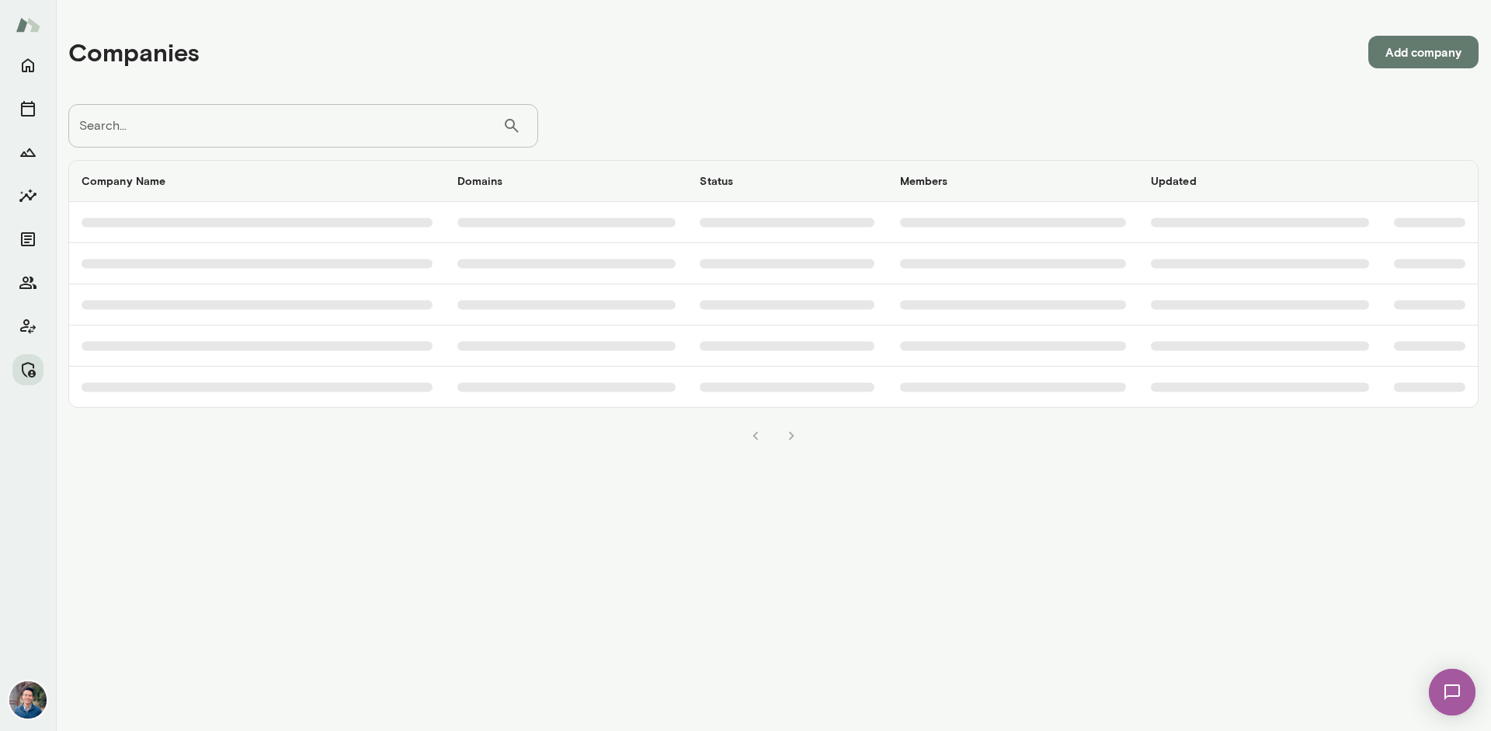
click at [408, 130] on input "Search..." at bounding box center [285, 125] width 434 height 43
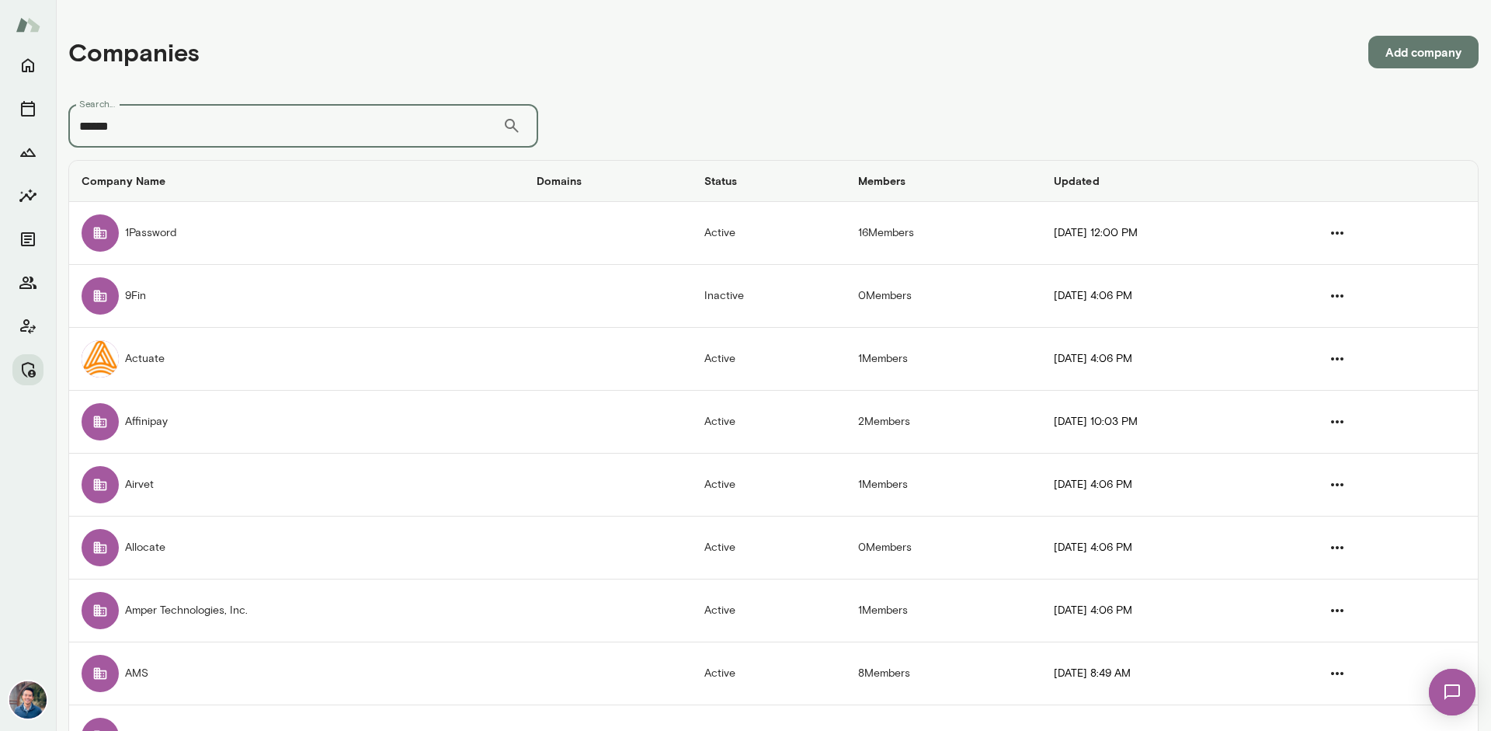
type input "******"
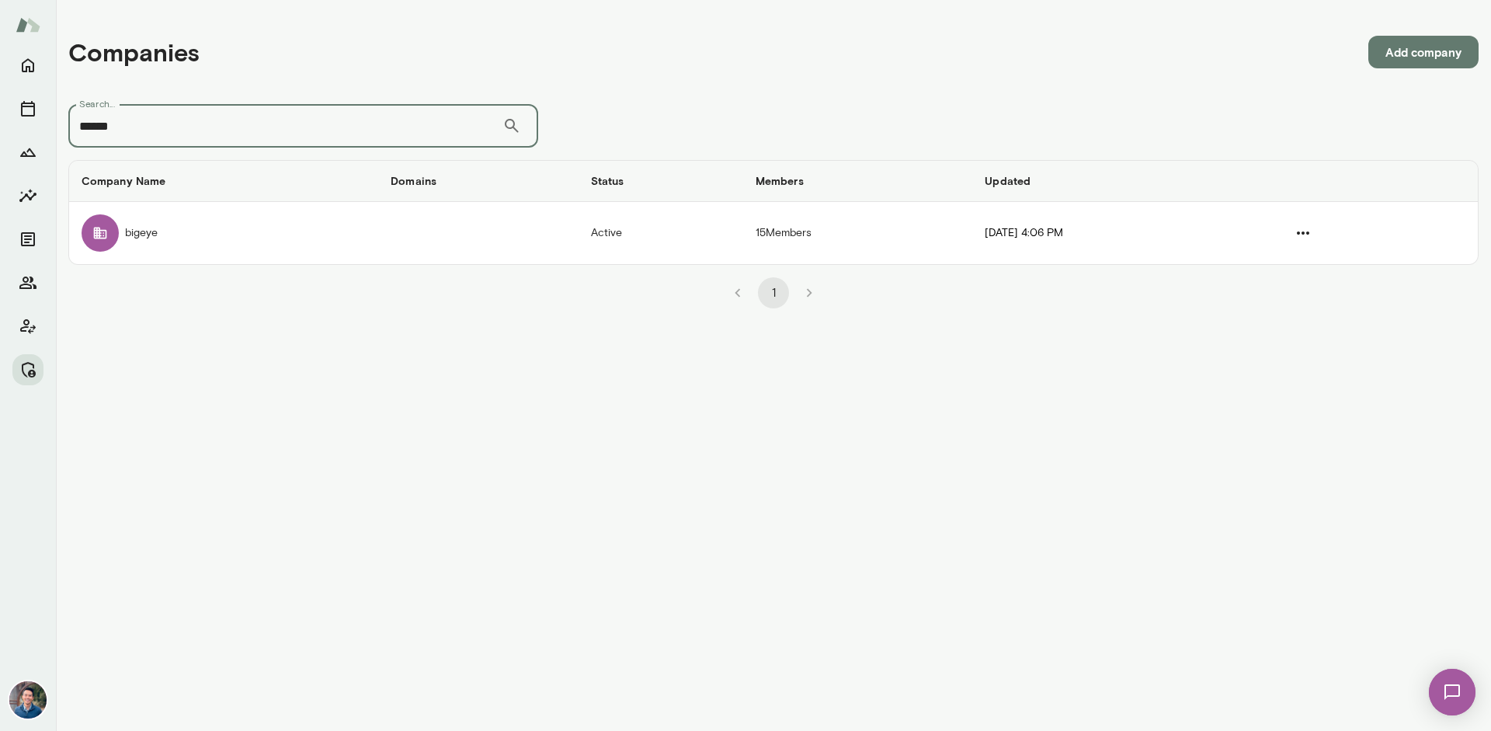
click at [332, 216] on td "bigeye" at bounding box center [223, 233] width 309 height 62
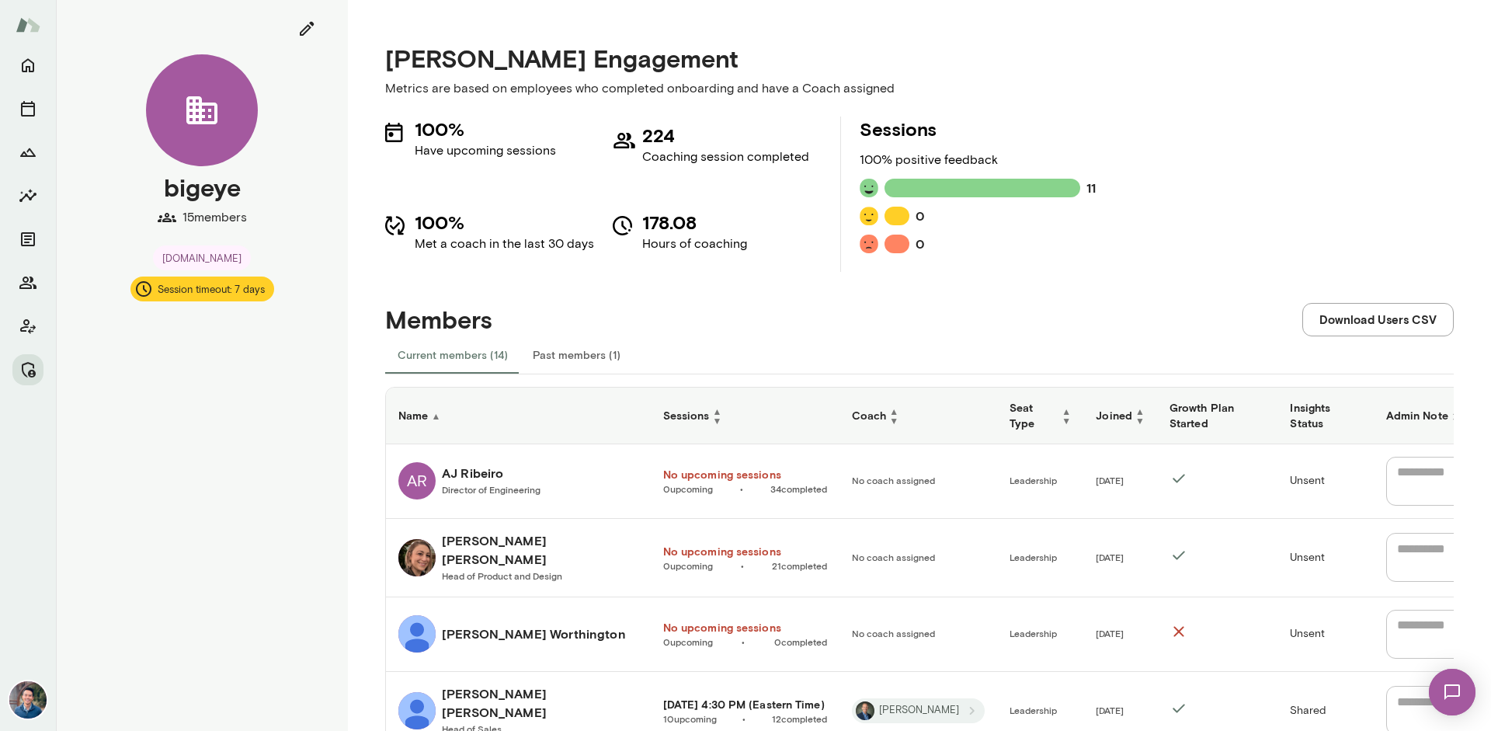
click at [137, 290] on icon at bounding box center [143, 289] width 19 height 19
click at [252, 290] on span "Session timeout: 7 days" at bounding box center [211, 290] width 126 height 16
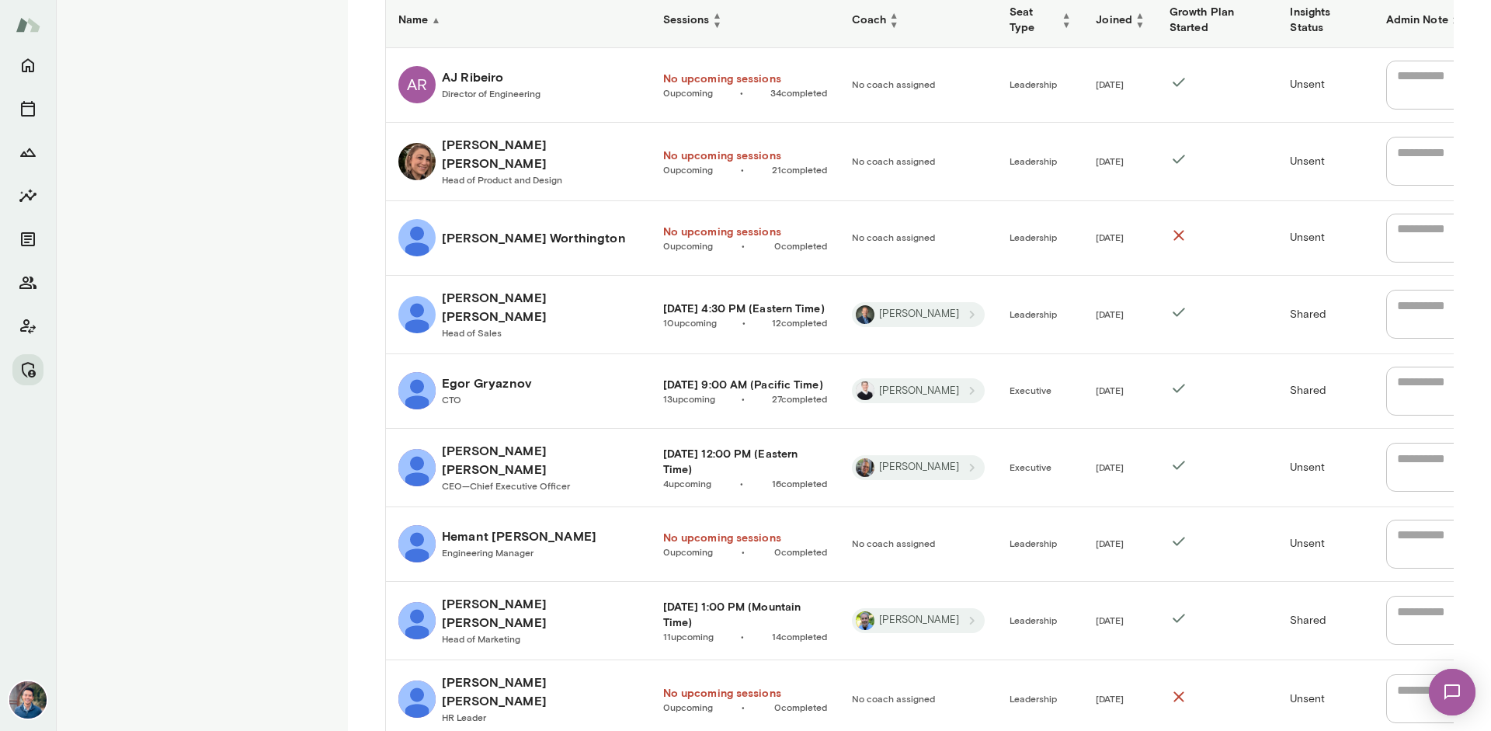
scroll to position [363, 0]
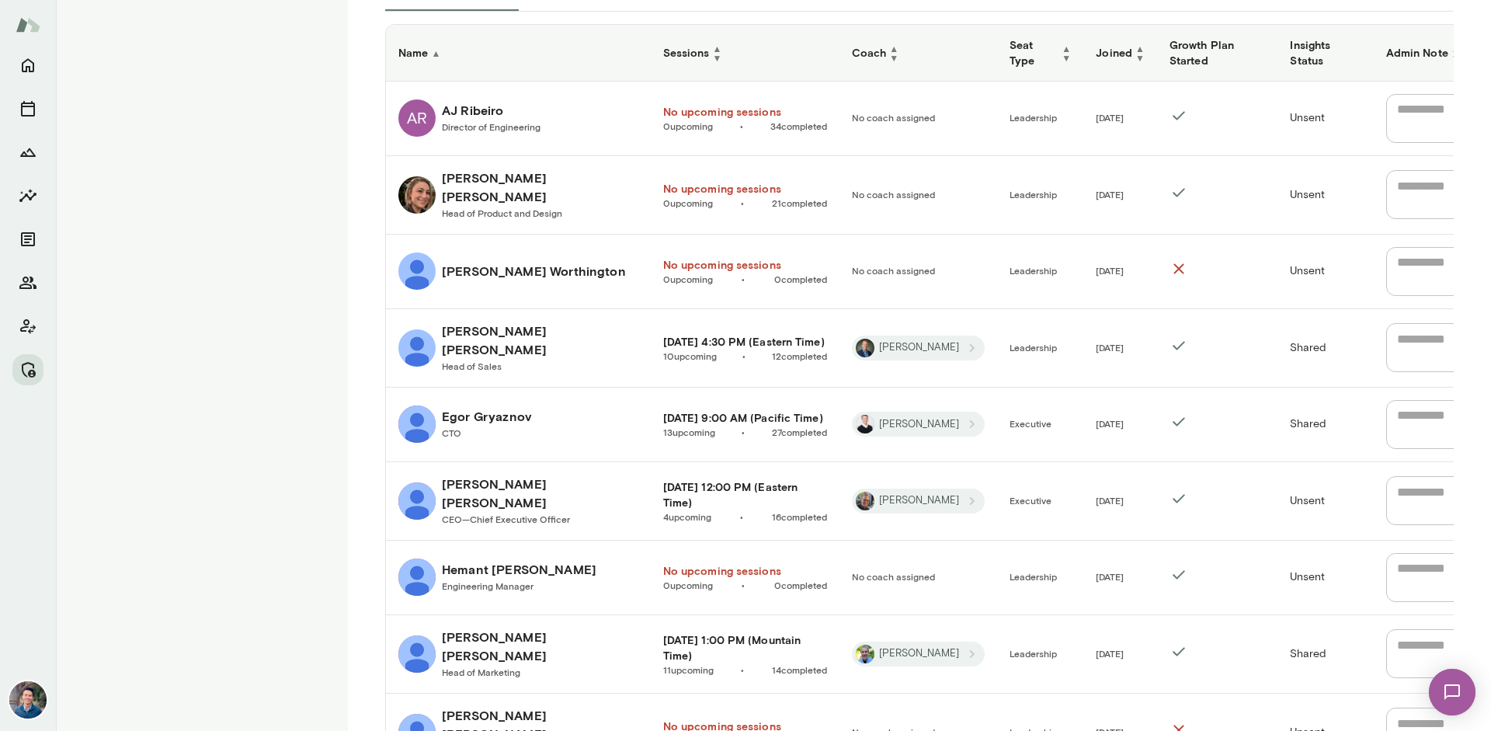
click at [893, 43] on h6 "Coach ▲ ▼" at bounding box center [918, 52] width 133 height 19
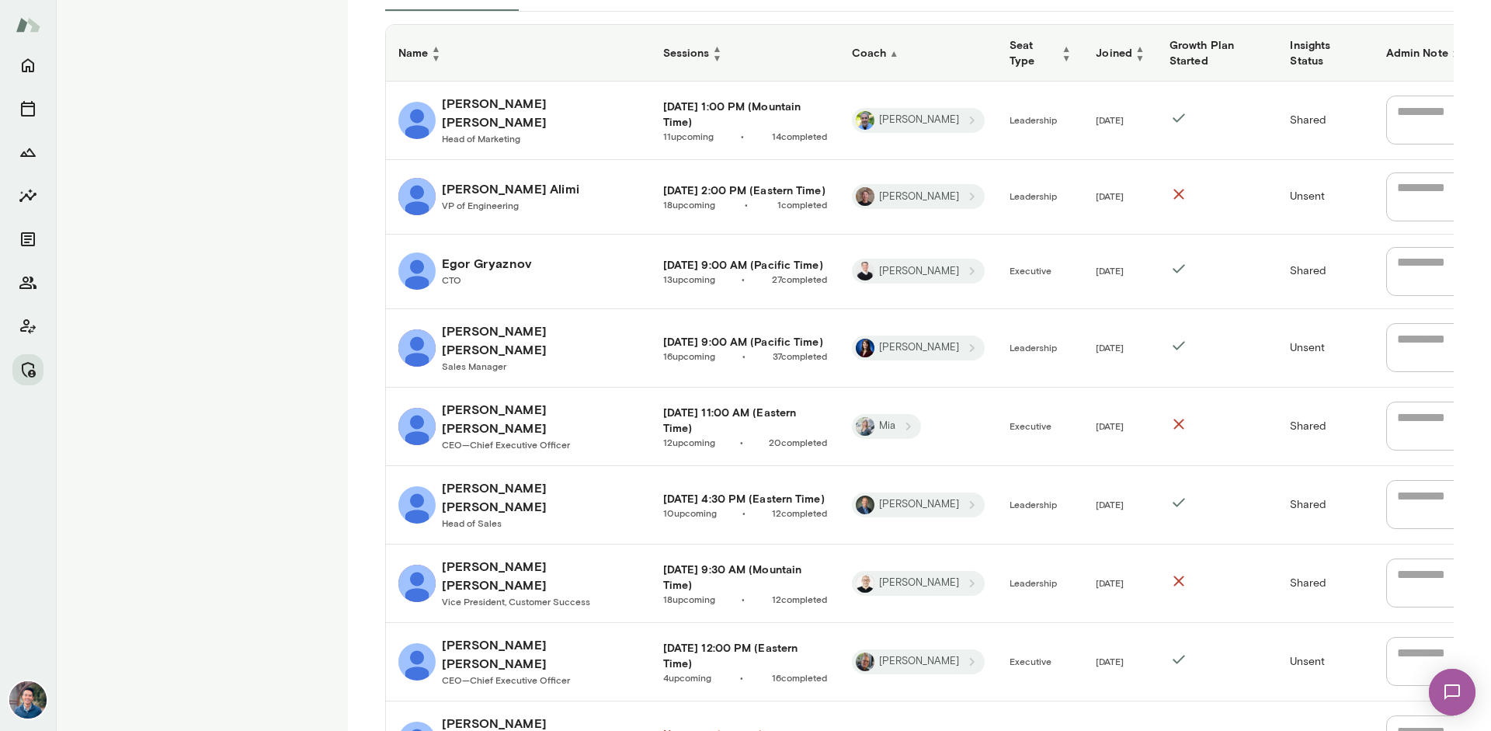
scroll to position [0, 0]
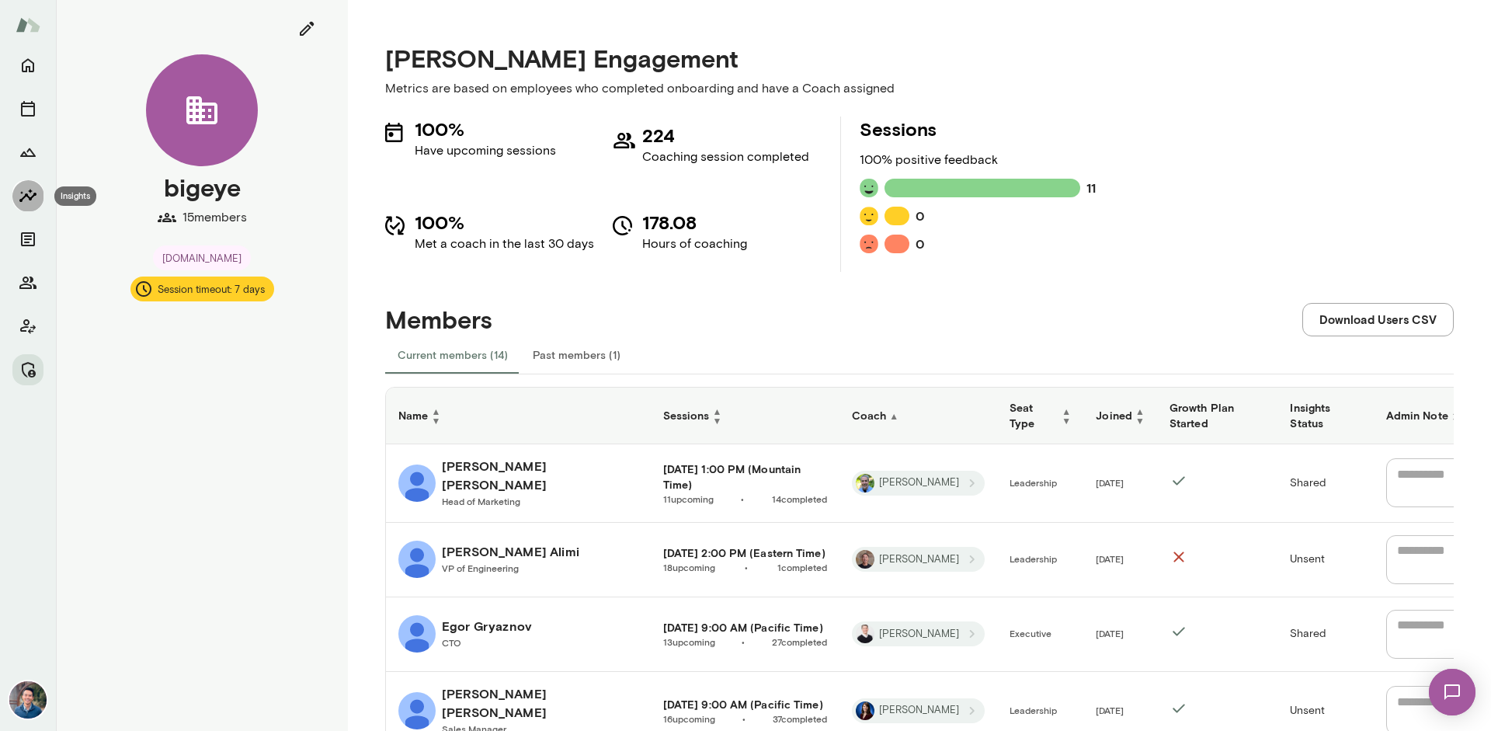
click at [32, 201] on icon "Insights" at bounding box center [28, 195] width 19 height 19
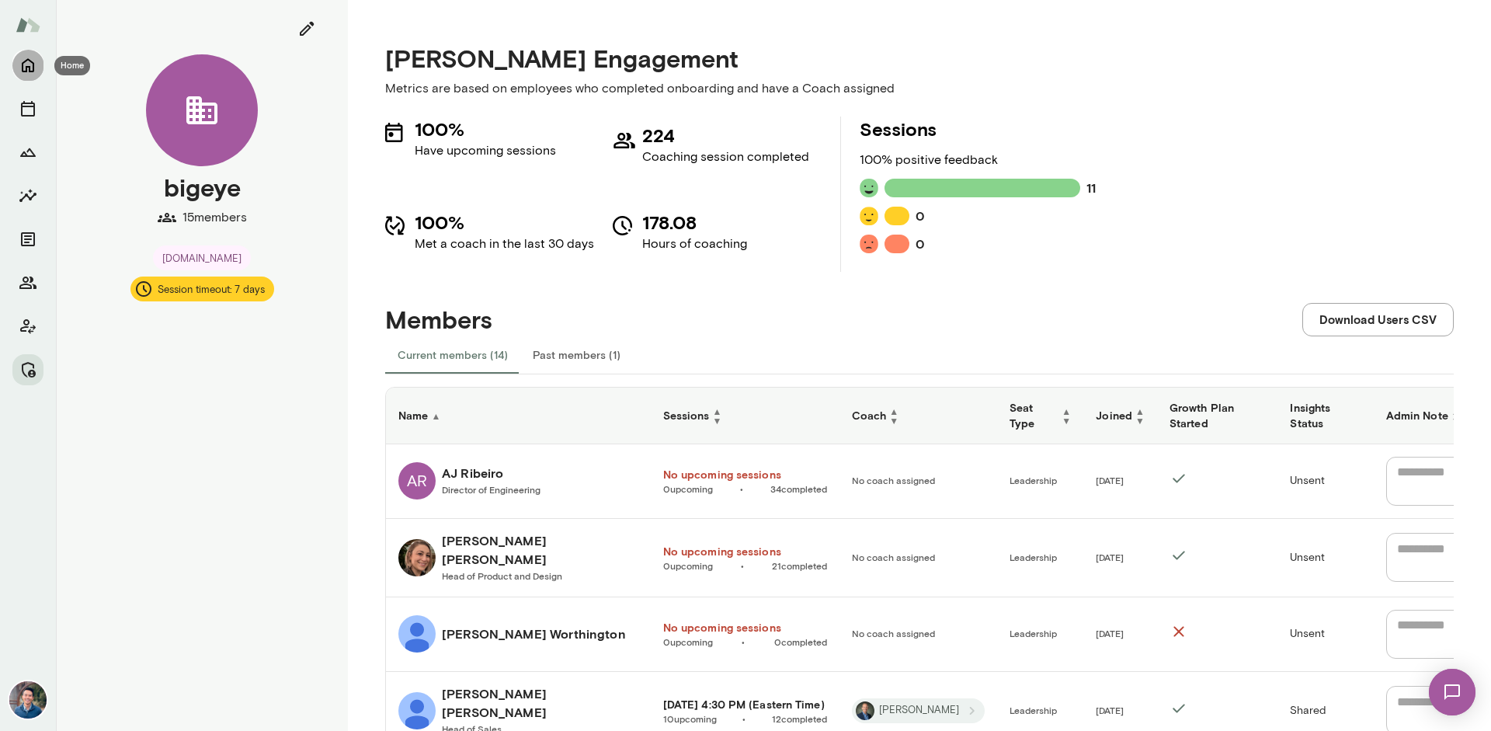
click at [33, 64] on icon "Home" at bounding box center [28, 66] width 12 height 14
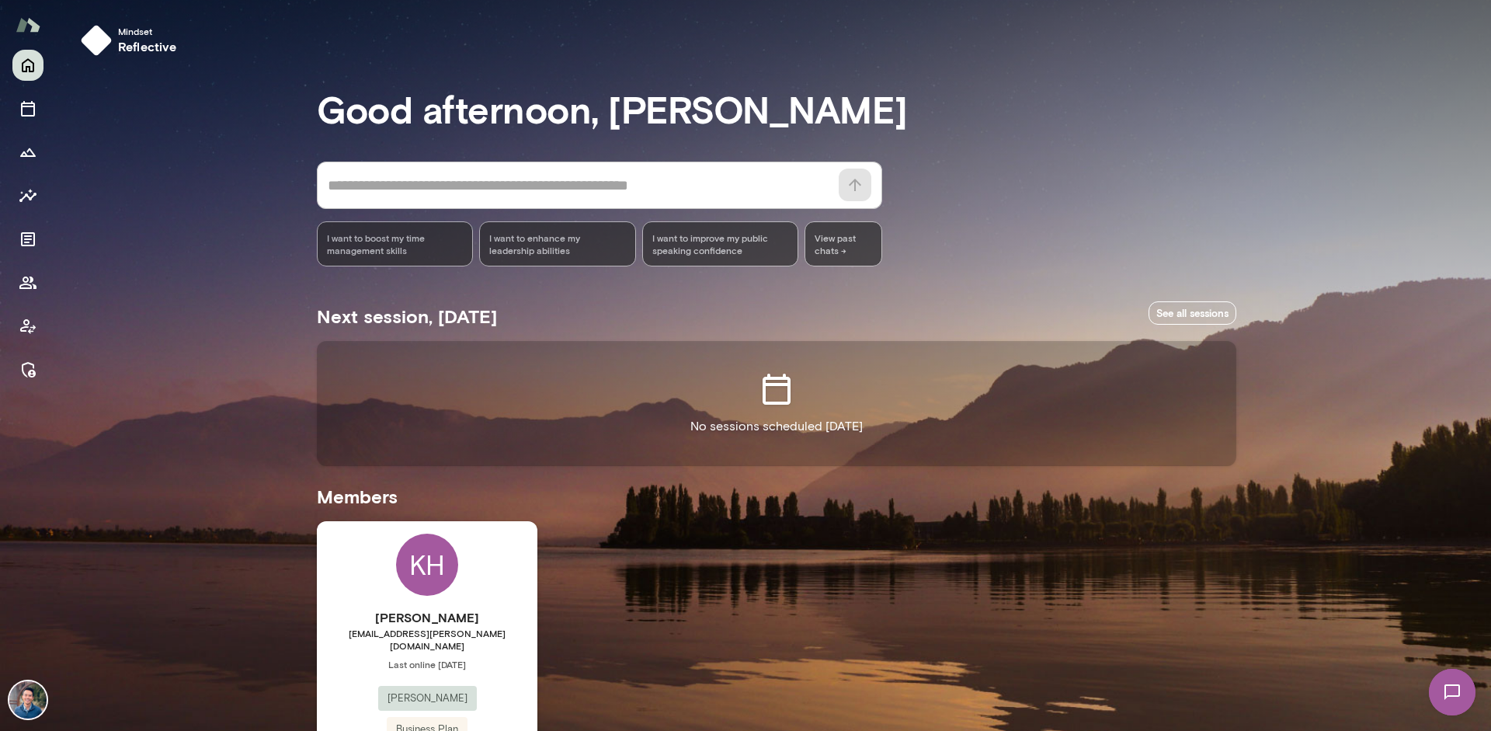
click at [440, 201] on div "* ​ ​" at bounding box center [599, 185] width 565 height 47
click at [36, 276] on icon "Members" at bounding box center [28, 282] width 19 height 19
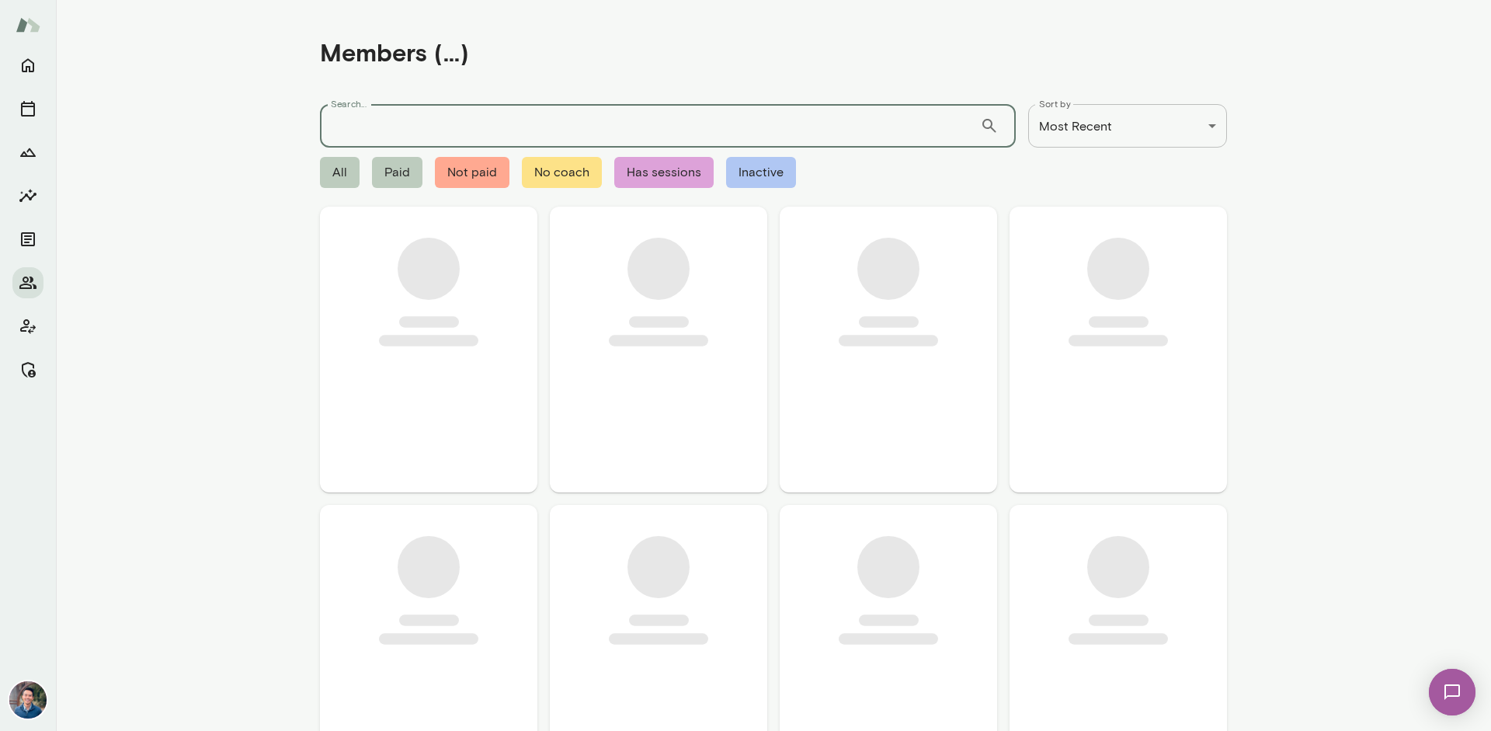
click at [465, 123] on input "Search..." at bounding box center [650, 125] width 660 height 43
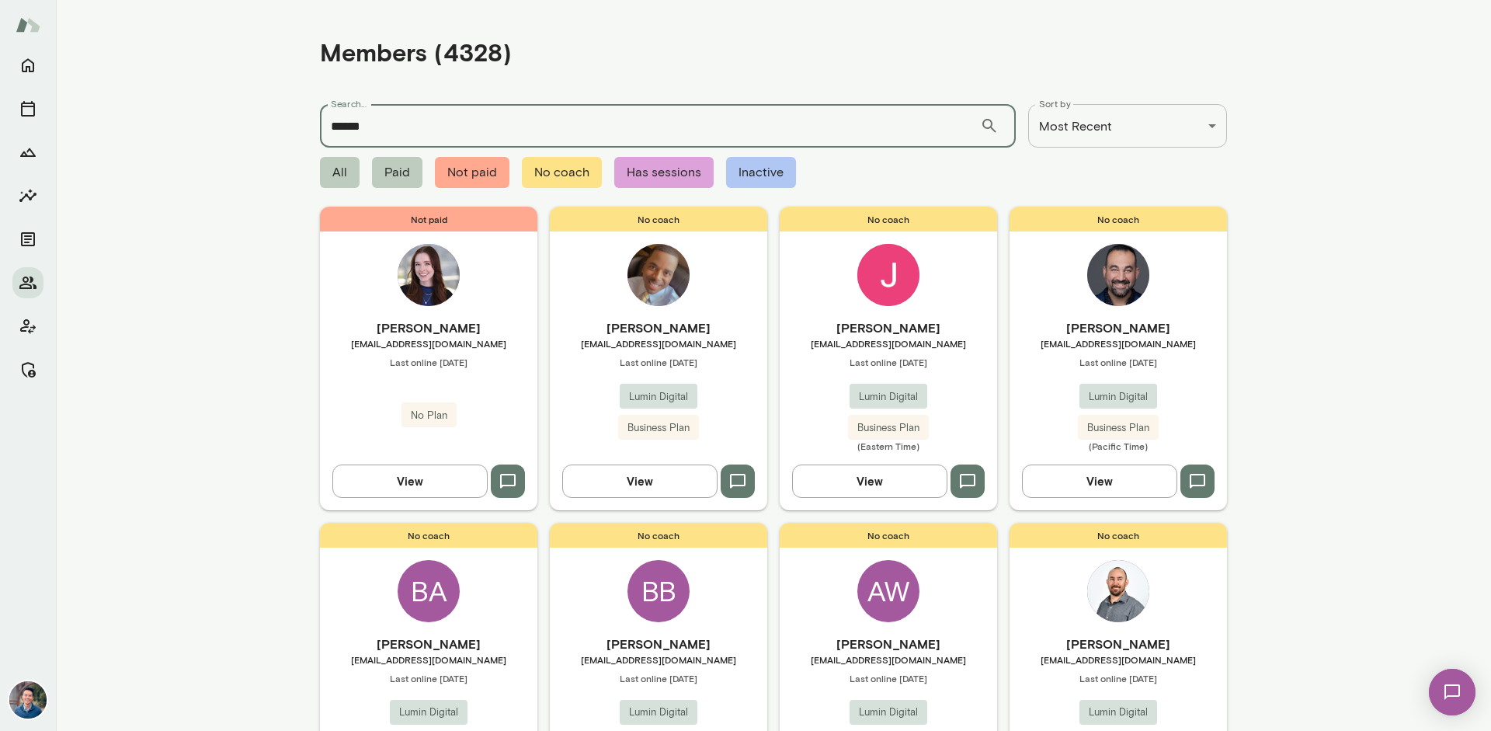
type input "******"
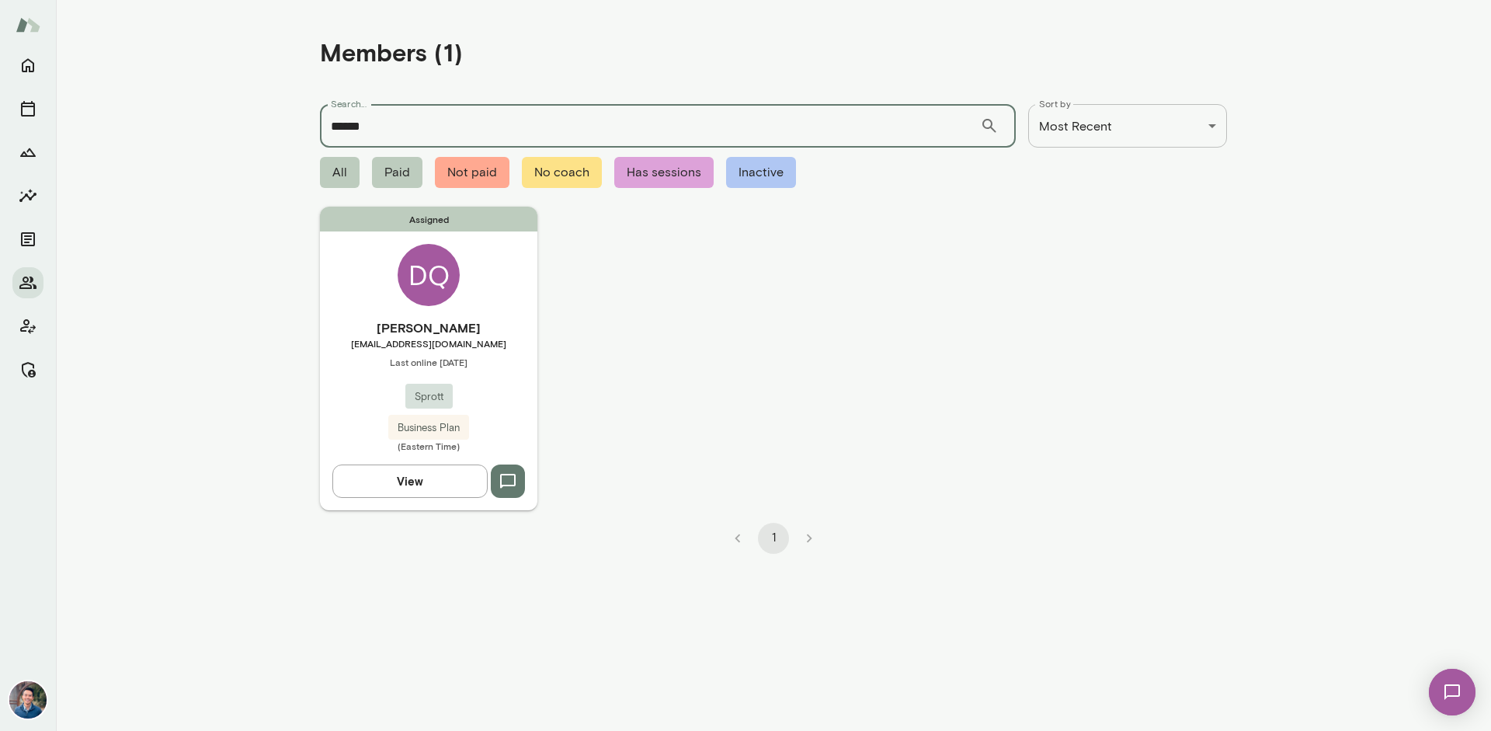
click at [492, 293] on div "Assigned DQ Danyal Qasimi dqasimi@sprott.com Last online September 5 Sprott Bus…" at bounding box center [428, 358] width 217 height 303
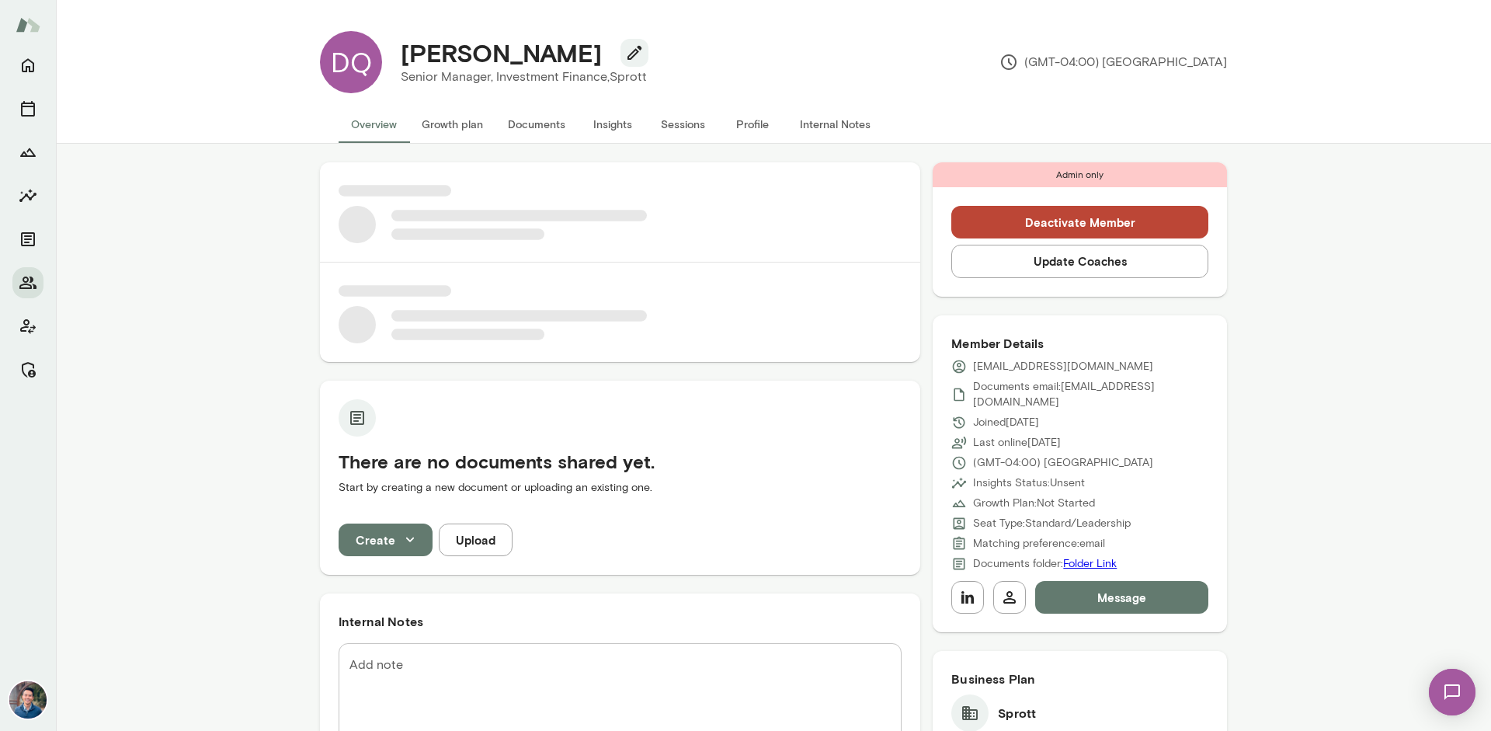
click at [619, 127] on button "Insights" at bounding box center [613, 124] width 70 height 37
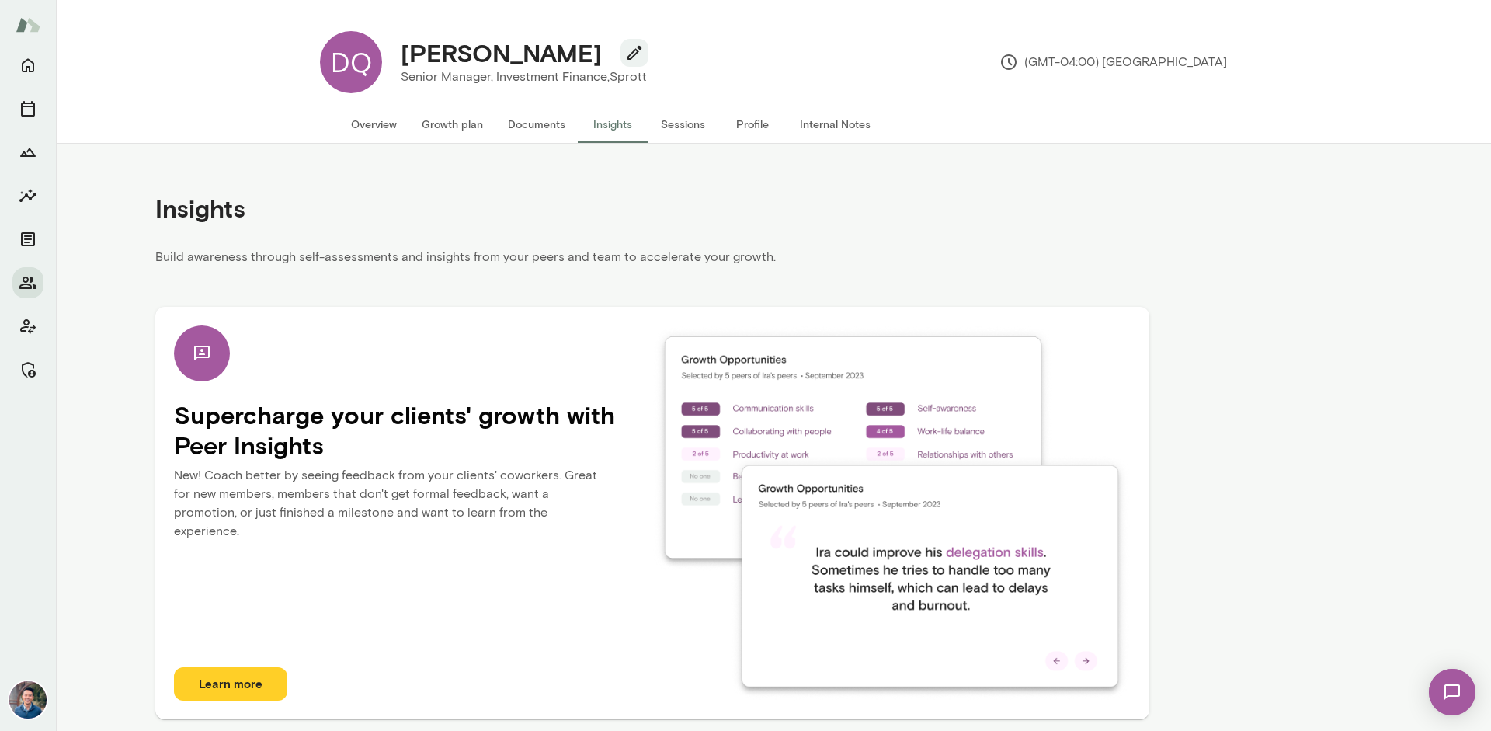
click at [671, 205] on div "Insights" at bounding box center [652, 208] width 994 height 79
click at [988, 214] on div "Insights" at bounding box center [652, 208] width 994 height 79
